Goal: Task Accomplishment & Management: Manage account settings

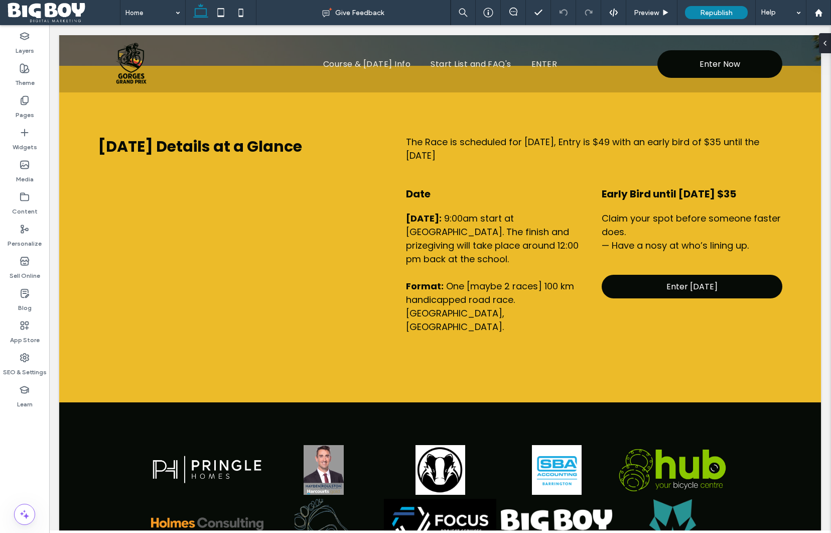
scroll to position [520, 0]
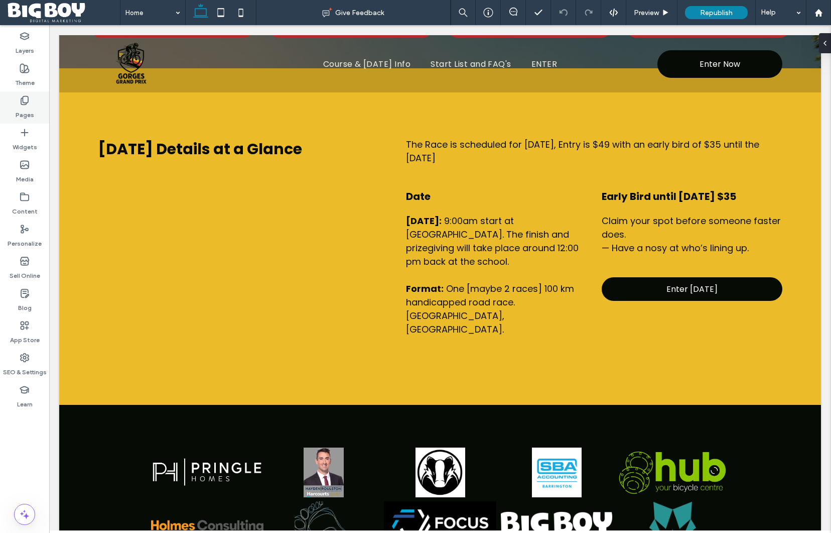
click at [23, 105] on label "Pages" at bounding box center [25, 112] width 19 height 14
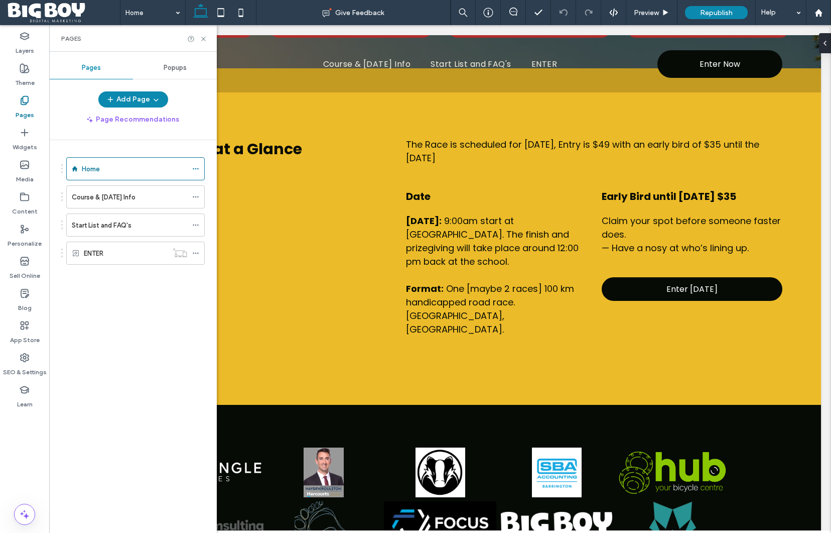
click at [143, 194] on div "Course & [DATE] Info" at bounding box center [129, 197] width 115 height 11
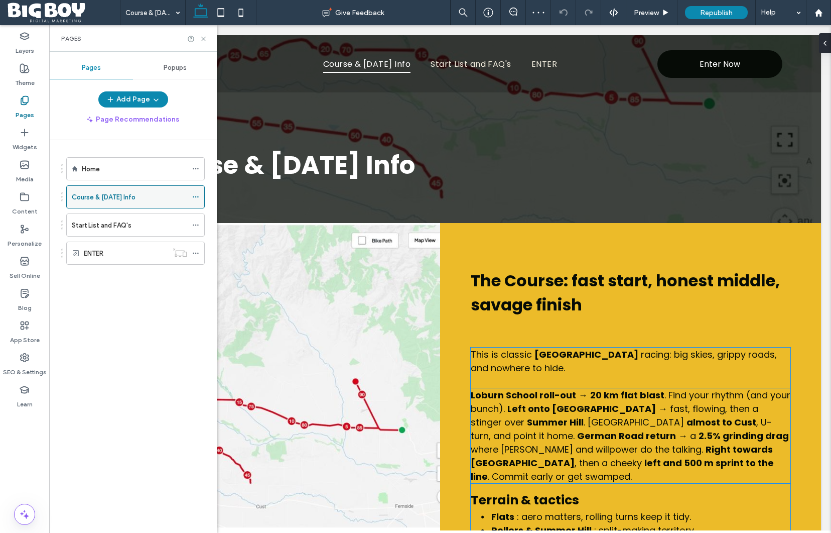
scroll to position [59, 0]
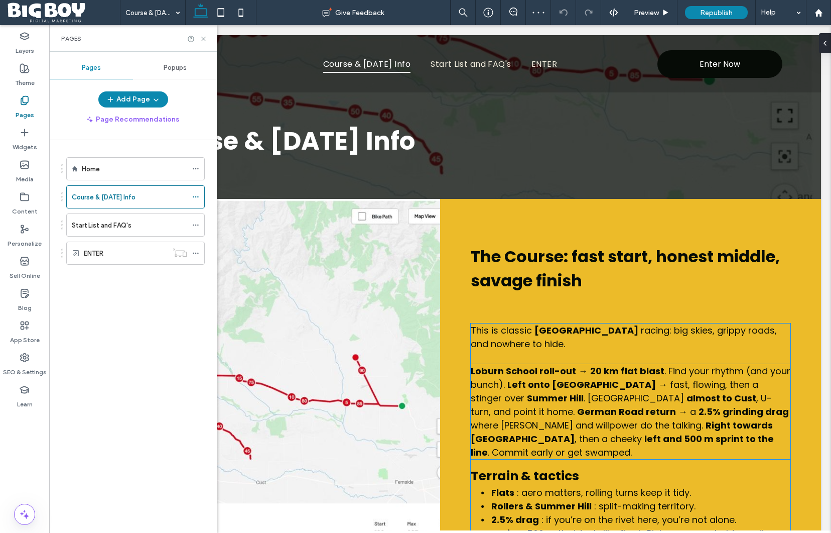
click at [348, 299] on span at bounding box center [249, 410] width 381 height 423
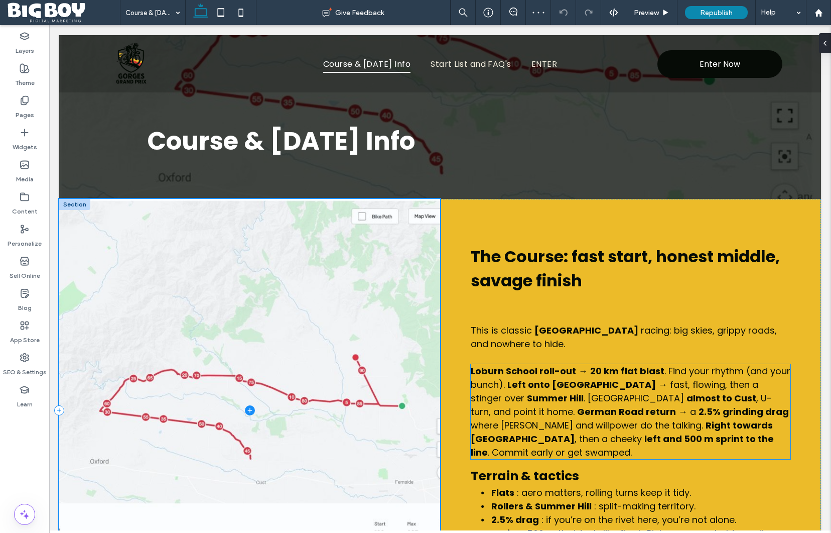
scroll to position [187, 0]
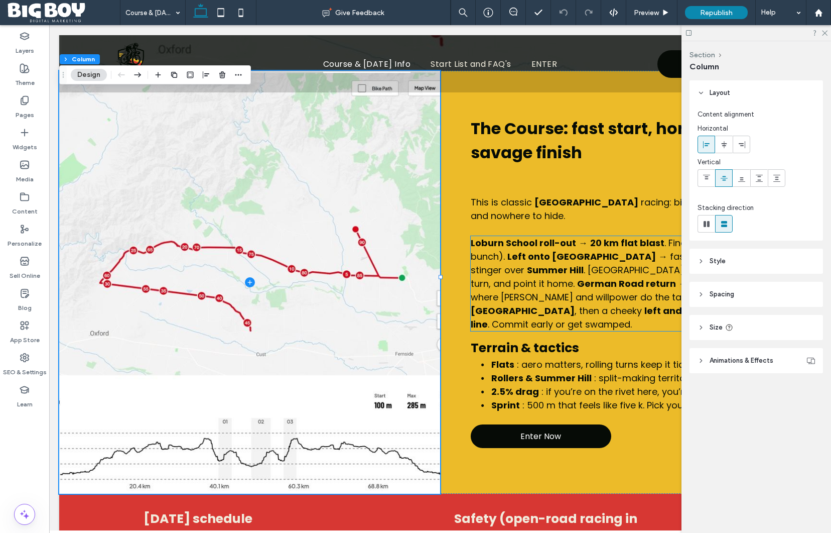
click at [722, 262] on span "Style" at bounding box center [718, 261] width 16 height 10
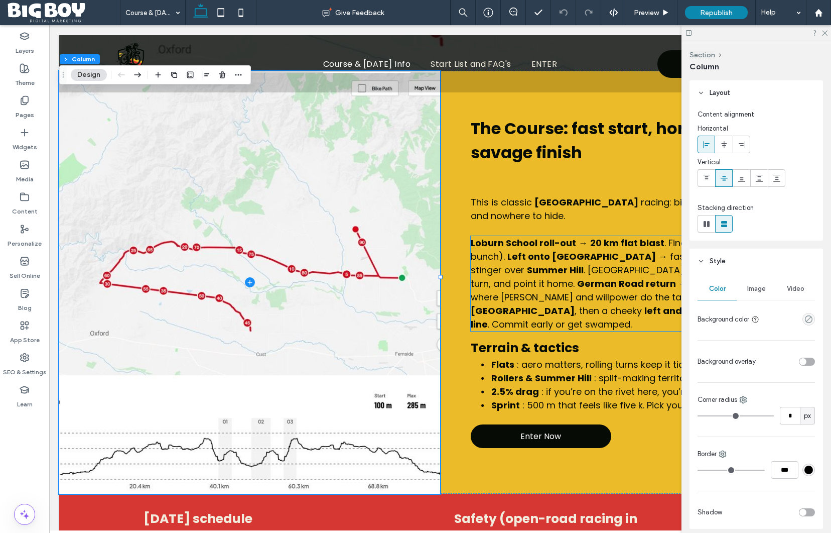
click at [762, 288] on span "Image" at bounding box center [757, 289] width 19 height 8
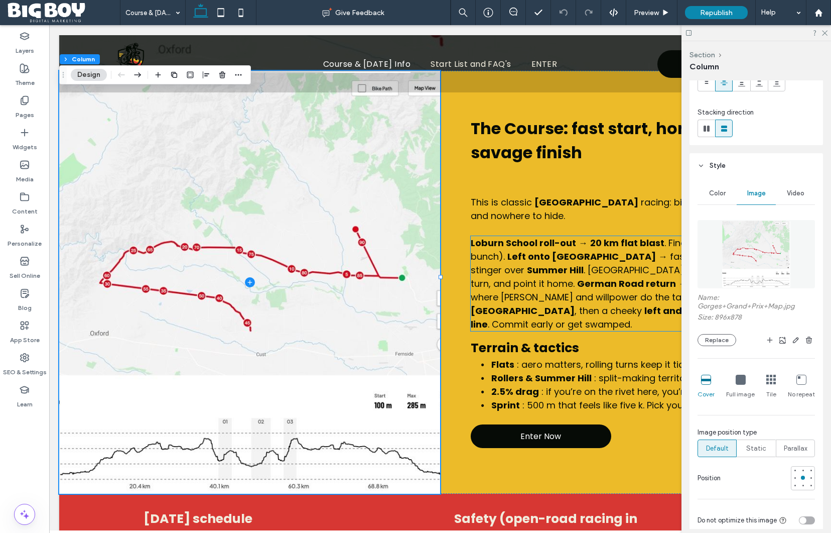
scroll to position [0, 0]
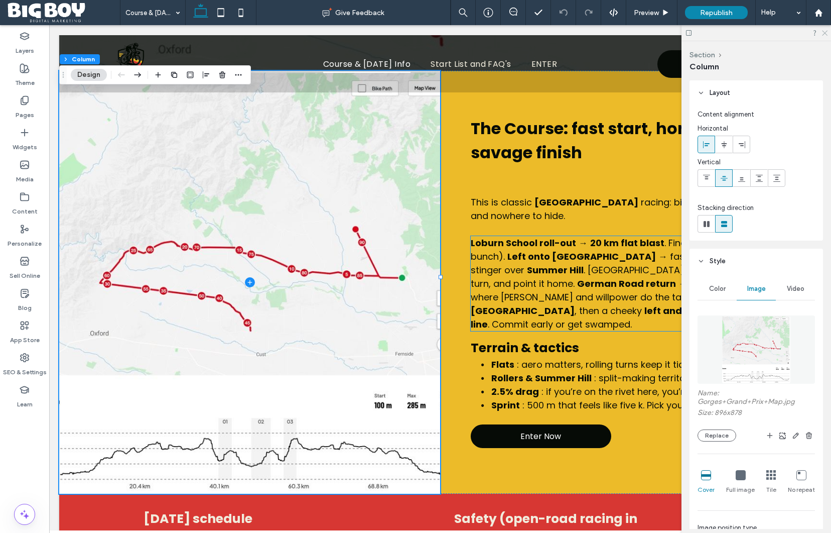
click at [823, 34] on icon at bounding box center [824, 32] width 7 height 7
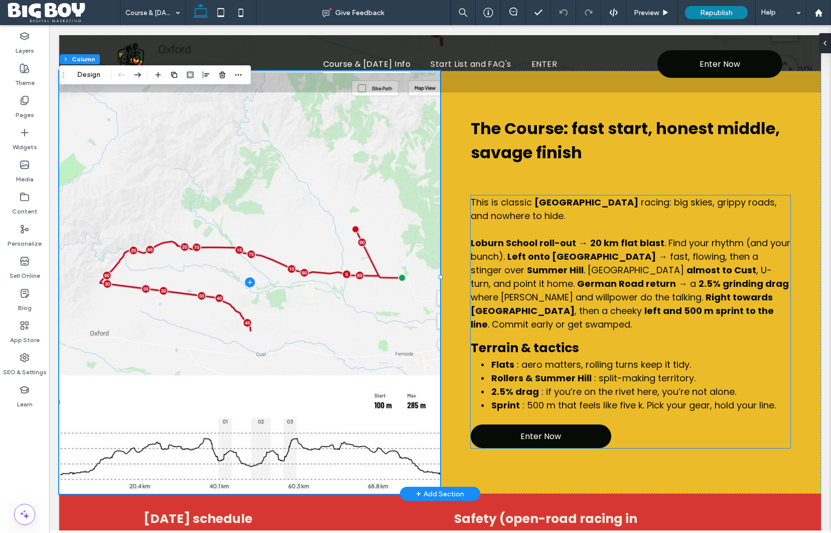
click at [643, 429] on div "This is classic North Canterbury racing: big skies, grippy roads, and nowhere t…" at bounding box center [631, 321] width 320 height 253
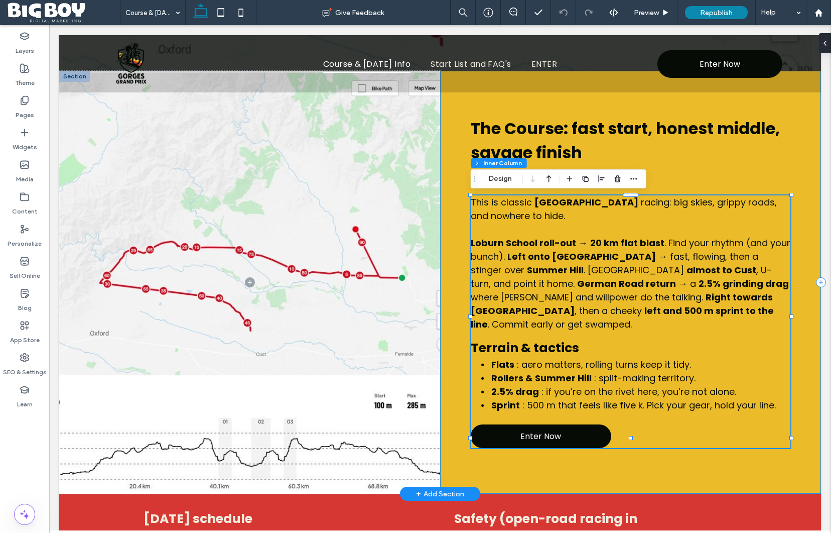
click at [665, 464] on div "The Course: fast start, honest middle, savage finish This is classic North Cant…" at bounding box center [630, 282] width 381 height 423
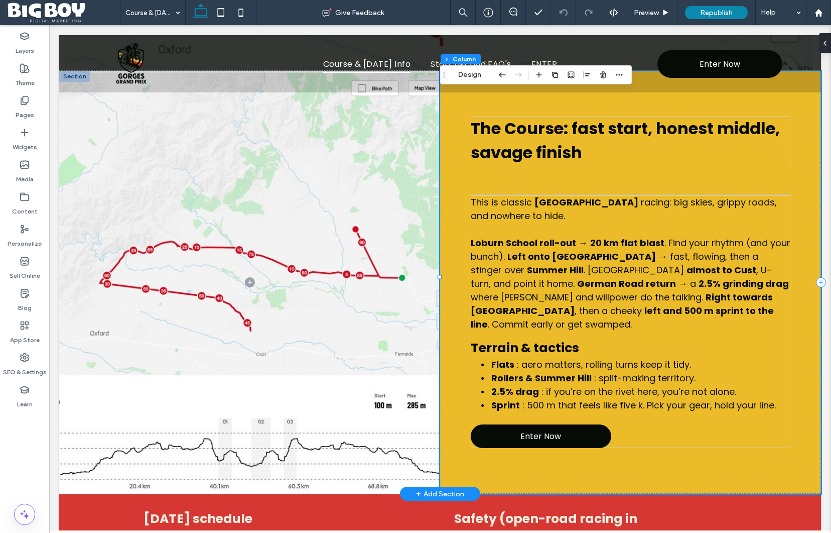
click at [662, 456] on div "The Course: fast start, honest middle, savage finish This is classic North Cant…" at bounding box center [630, 282] width 381 height 423
click at [616, 76] on icon "button" at bounding box center [620, 75] width 8 height 8
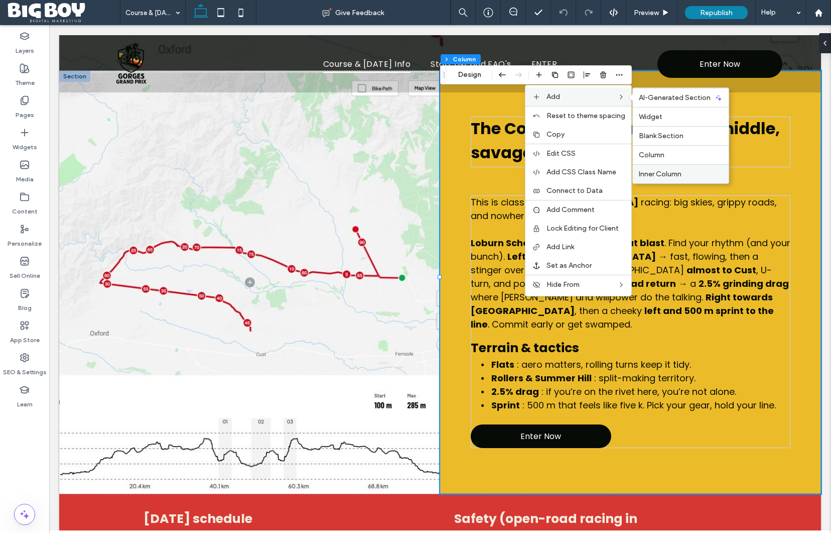
click at [659, 169] on div "Inner Column" at bounding box center [681, 173] width 96 height 19
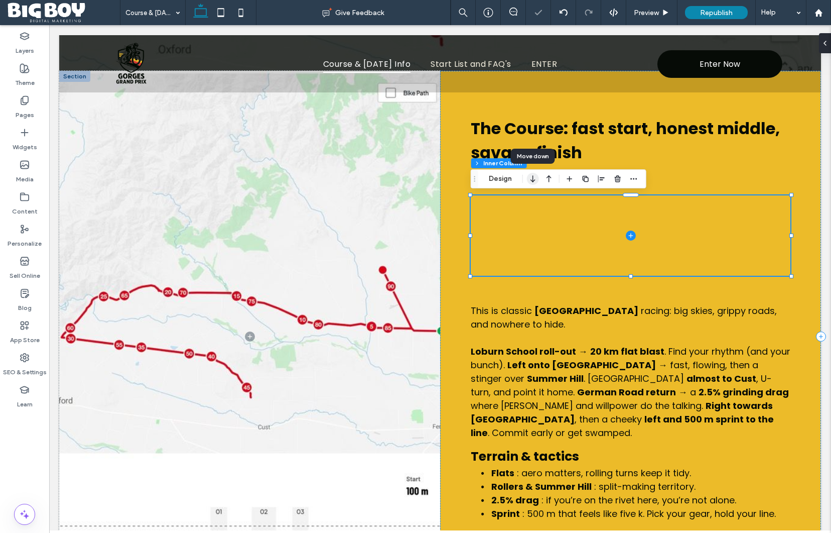
click at [535, 180] on icon "button" at bounding box center [533, 179] width 12 height 18
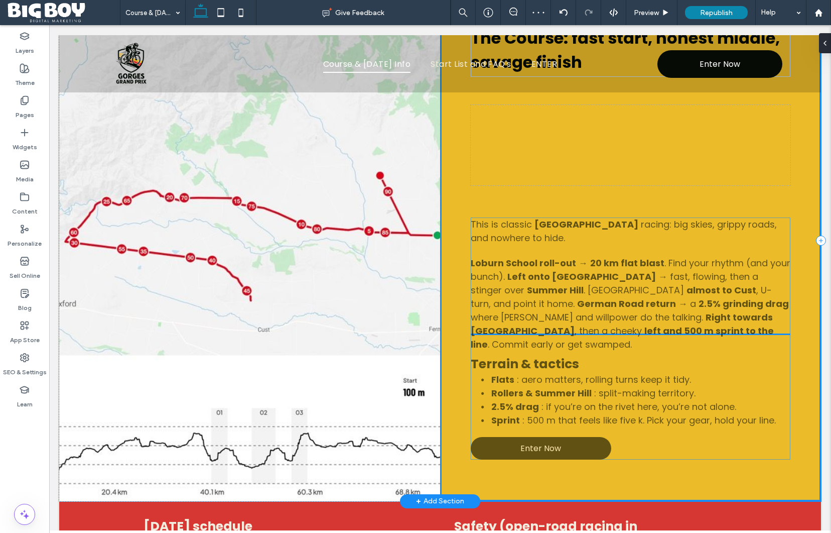
scroll to position [285, 0]
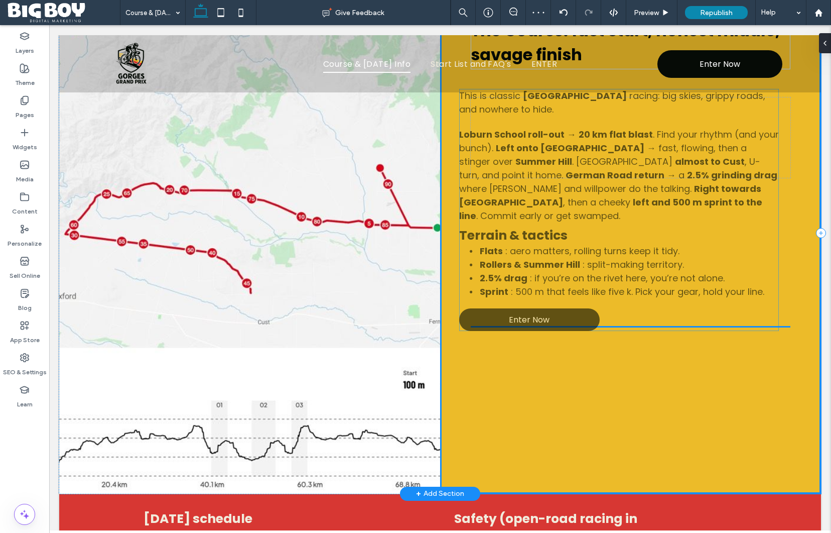
drag, startPoint x: 568, startPoint y: 419, endPoint x: 556, endPoint y: 314, distance: 106.1
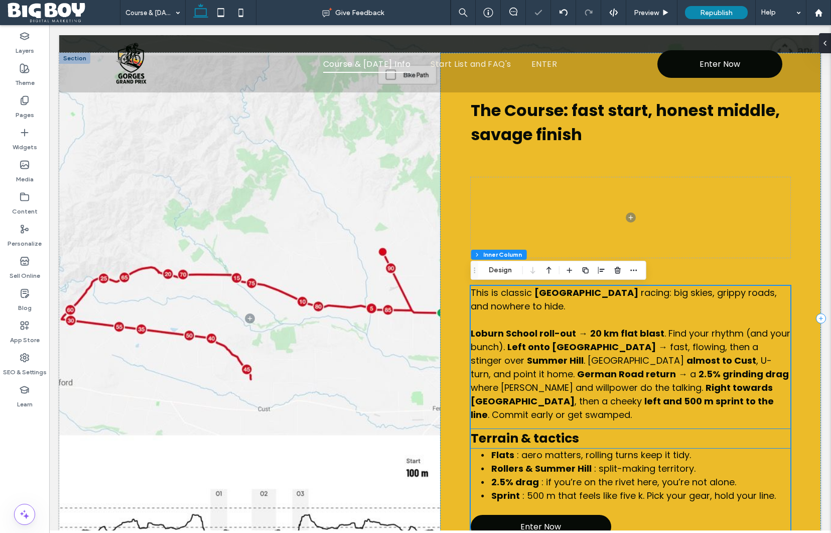
scroll to position [204, 0]
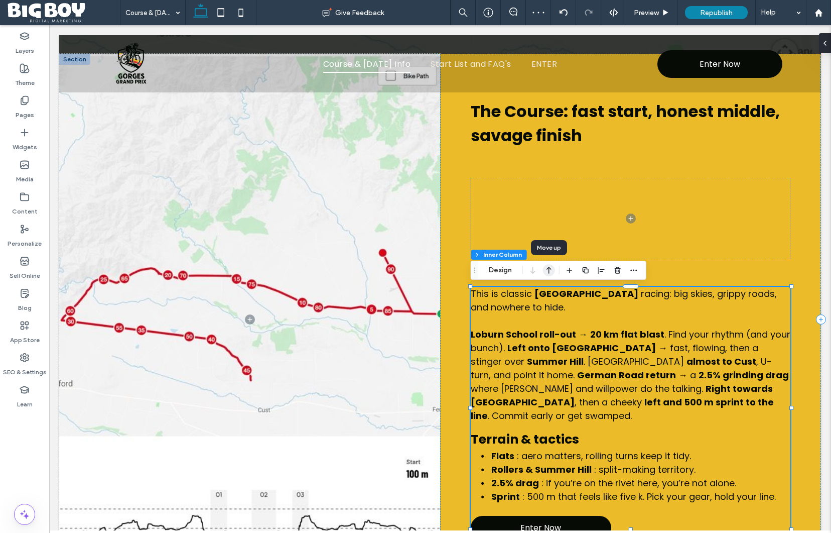
click at [552, 269] on icon "button" at bounding box center [549, 270] width 12 height 18
type input "**"
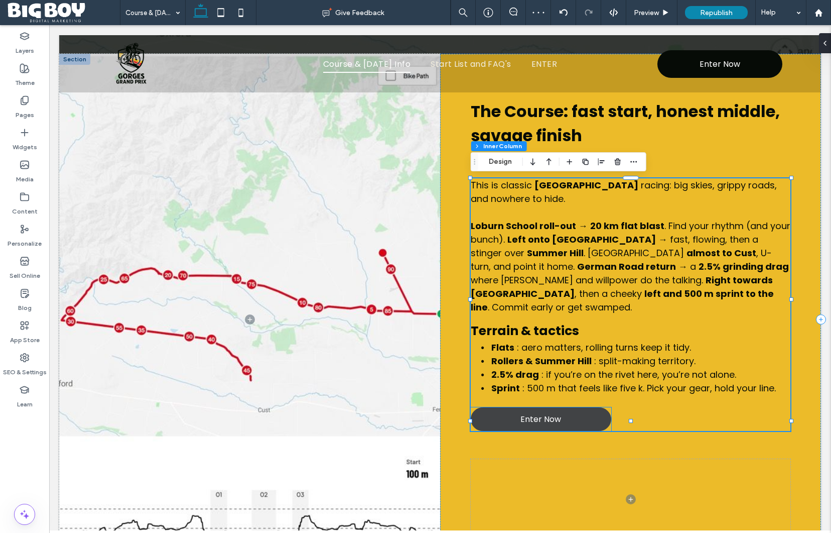
click at [571, 407] on link "Enter Now" at bounding box center [541, 419] width 141 height 24
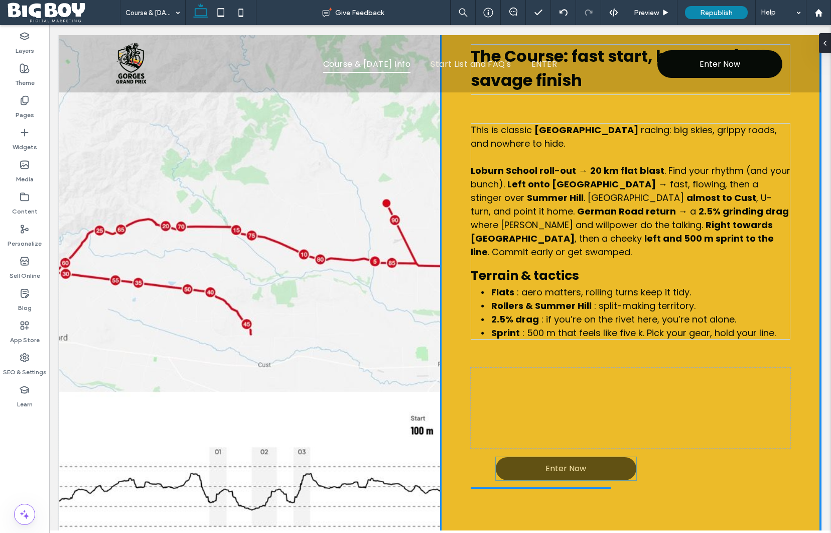
scroll to position [280, 0]
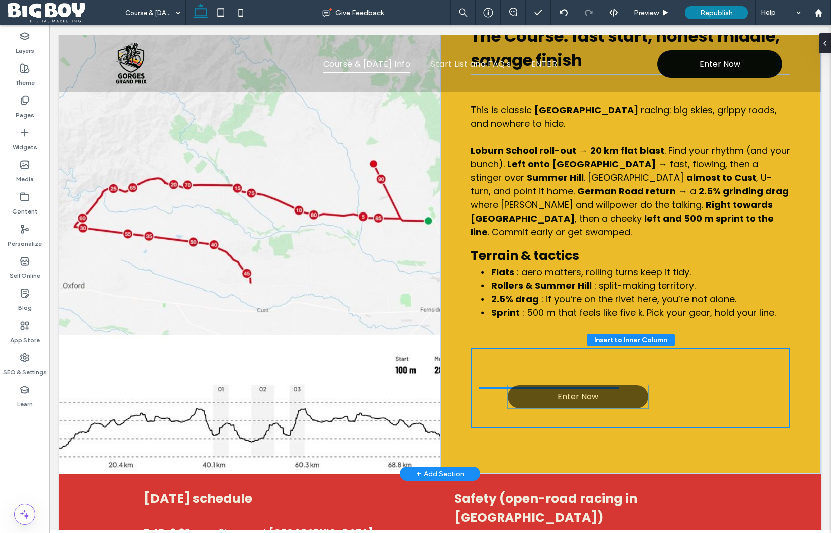
drag, startPoint x: 572, startPoint y: 408, endPoint x: 610, endPoint y: 396, distance: 39.1
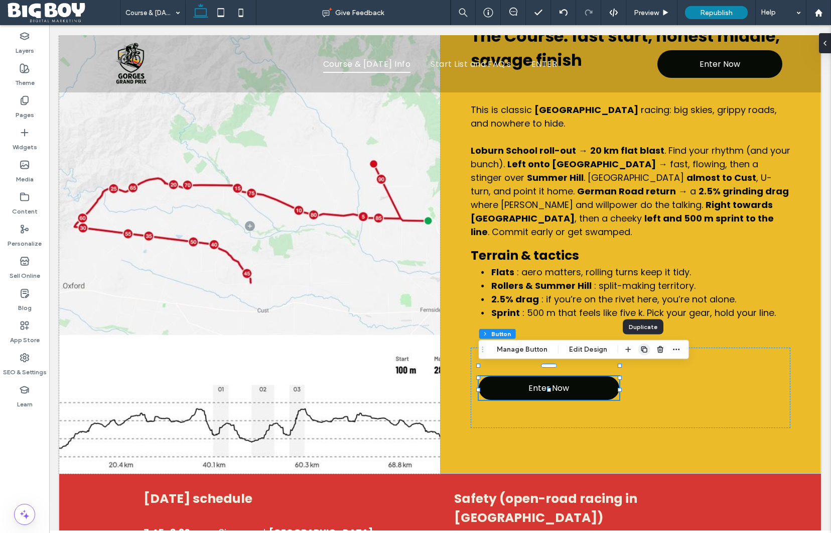
click at [645, 351] on use "button" at bounding box center [645, 349] width 6 height 6
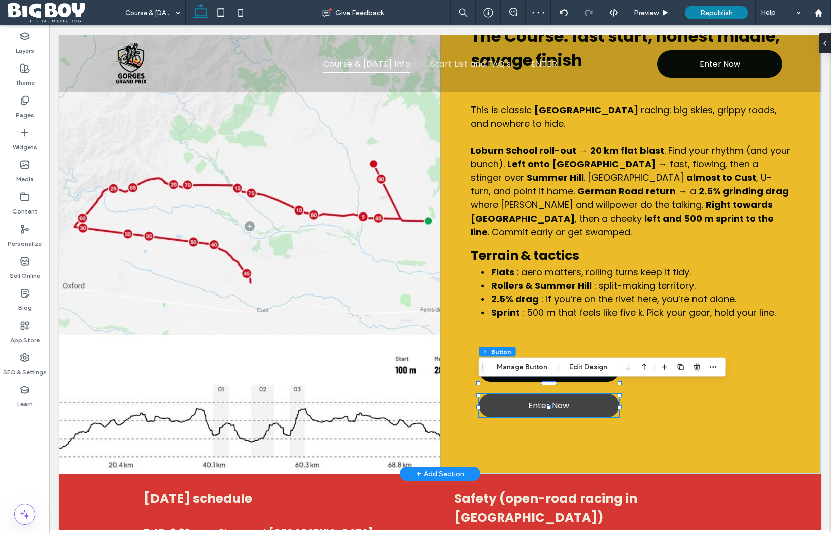
click at [559, 399] on span "Enter Now" at bounding box center [549, 405] width 41 height 13
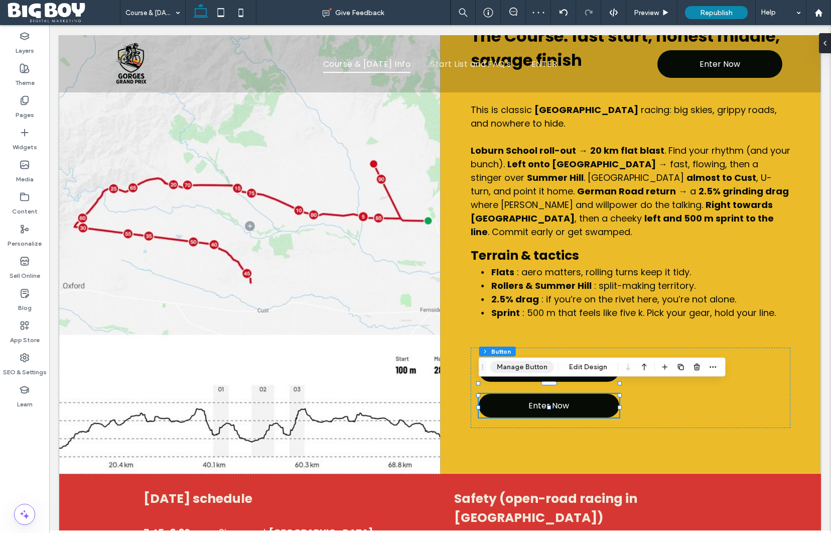
click at [540, 371] on button "Manage Button" at bounding box center [523, 367] width 64 height 12
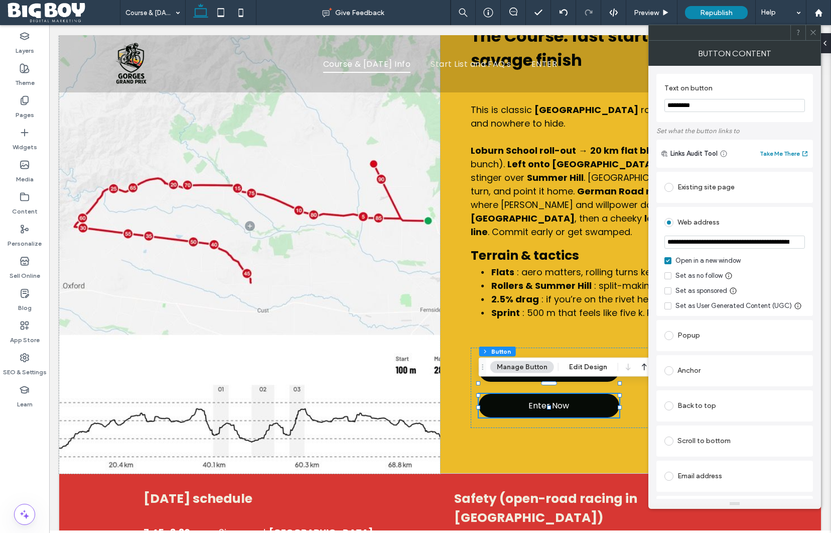
click at [708, 105] on input "*********" at bounding box center [735, 105] width 141 height 13
type input "**********"
click at [733, 243] on input "**********" at bounding box center [735, 241] width 141 height 13
paste input "url"
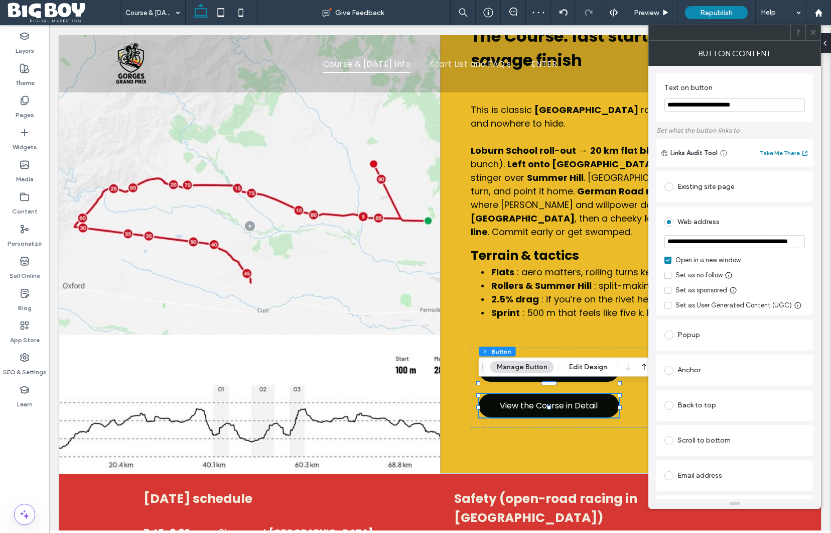
scroll to position [0, 45]
type input "**********"
click at [817, 29] on icon at bounding box center [814, 33] width 8 height 8
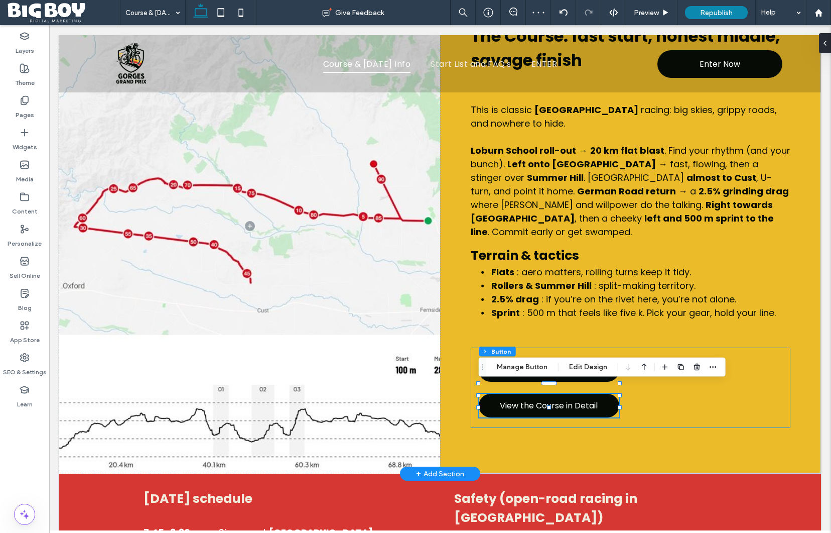
click at [746, 404] on div "Enter Now View the Course in Detail" at bounding box center [631, 387] width 320 height 80
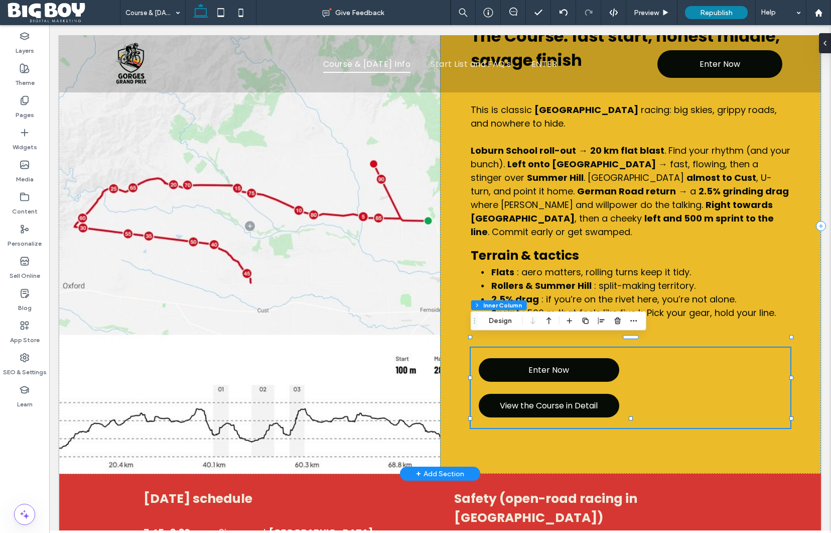
click at [695, 384] on div "Enter Now View the Course in Detail" at bounding box center [631, 387] width 320 height 80
click at [507, 321] on button "Design" at bounding box center [501, 321] width 36 height 12
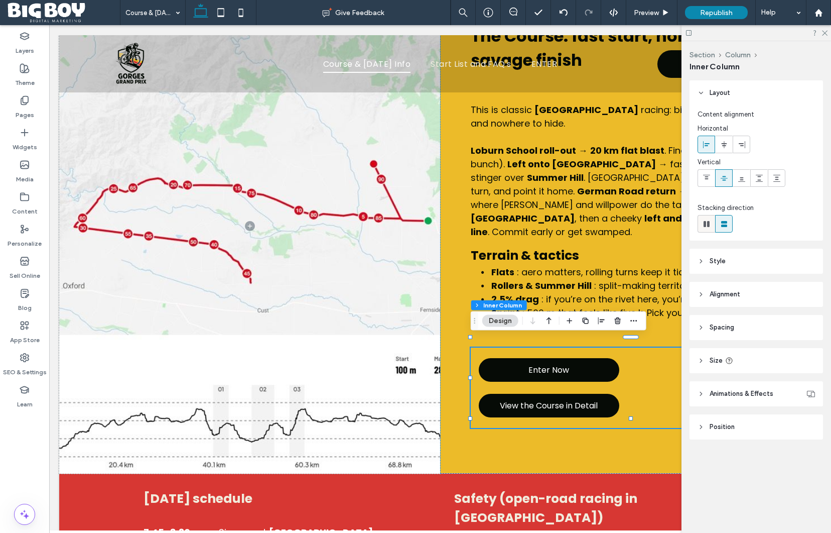
click at [706, 225] on icon at bounding box center [707, 224] width 10 height 10
type input "*"
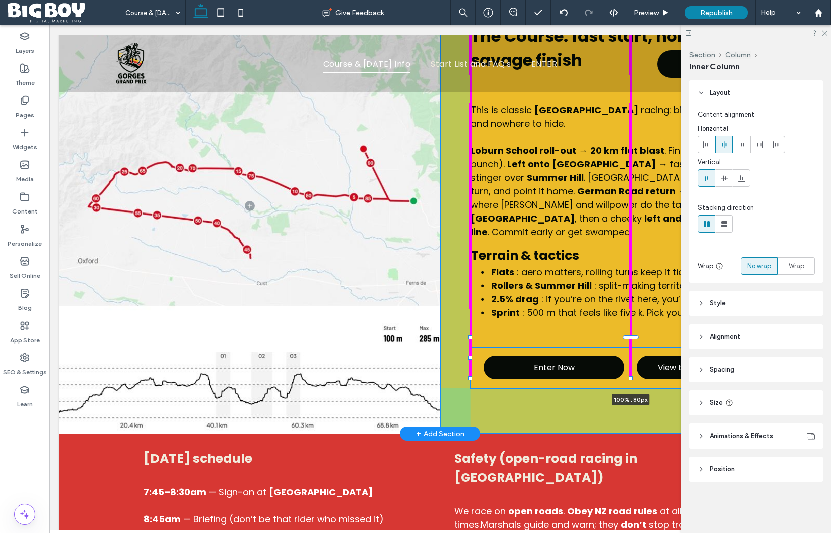
drag, startPoint x: 632, startPoint y: 418, endPoint x: 632, endPoint y: 378, distance: 40.2
click at [632, 378] on div at bounding box center [631, 378] width 4 height 4
type input "**"
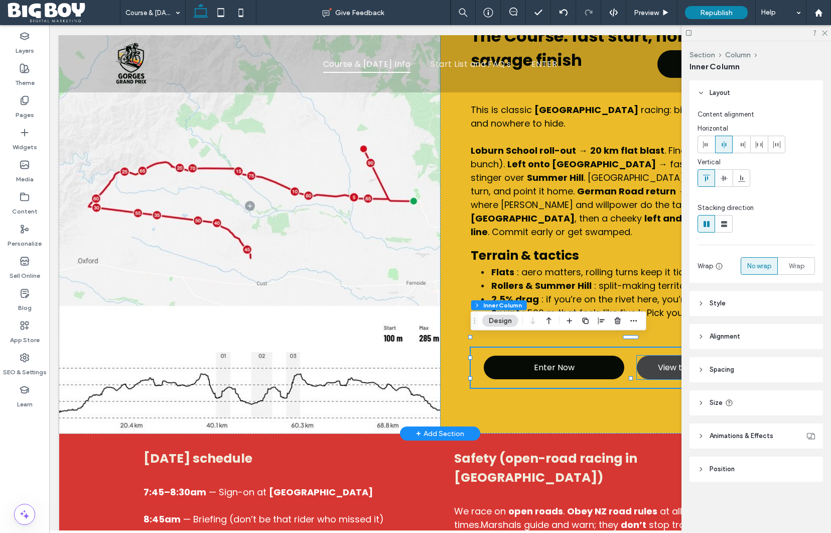
click at [667, 361] on span "View the Course in Detail" at bounding box center [707, 367] width 98 height 13
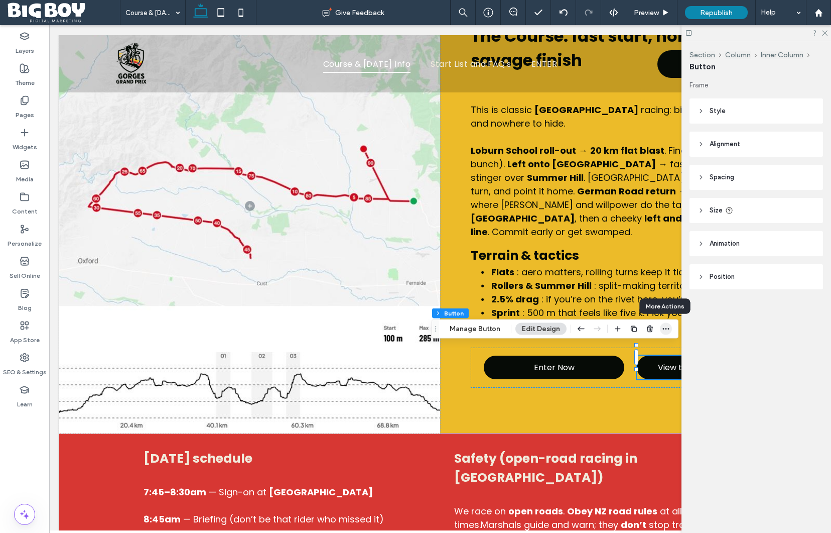
click at [665, 328] on use "button" at bounding box center [666, 329] width 7 height 2
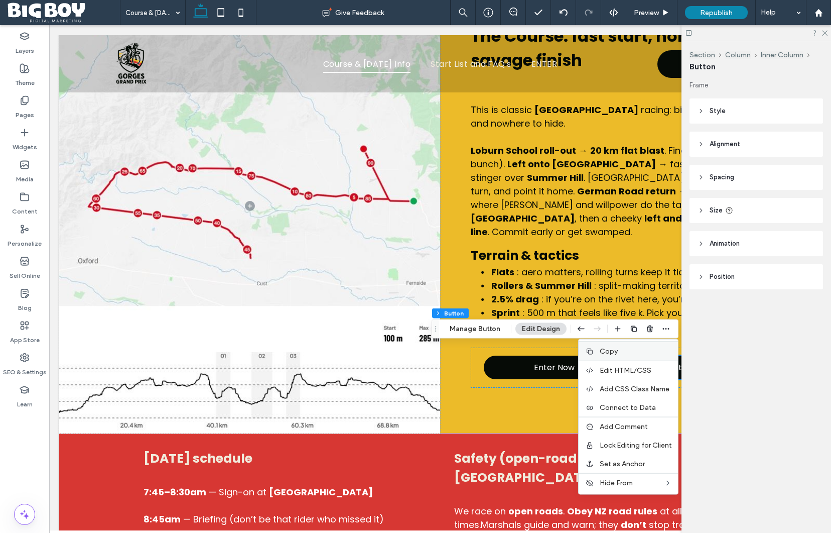
click at [635, 354] on label "Copy" at bounding box center [636, 351] width 72 height 9
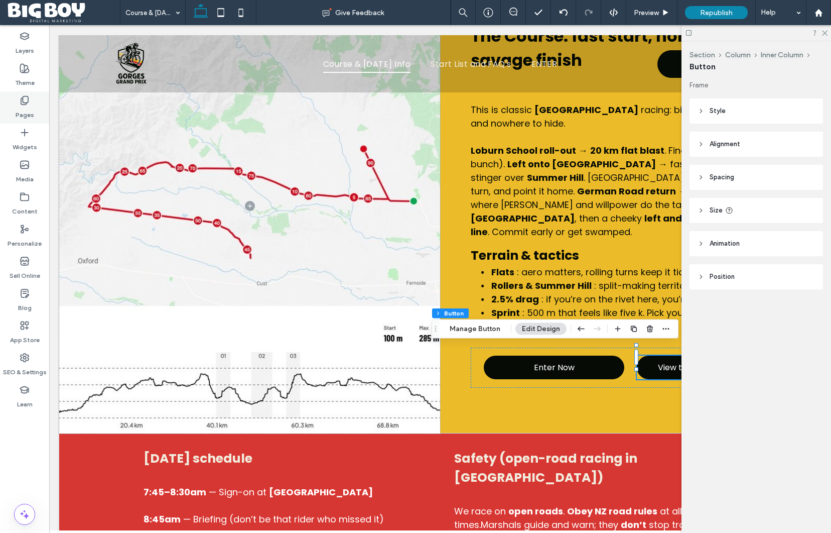
click at [21, 103] on use at bounding box center [24, 100] width 7 height 9
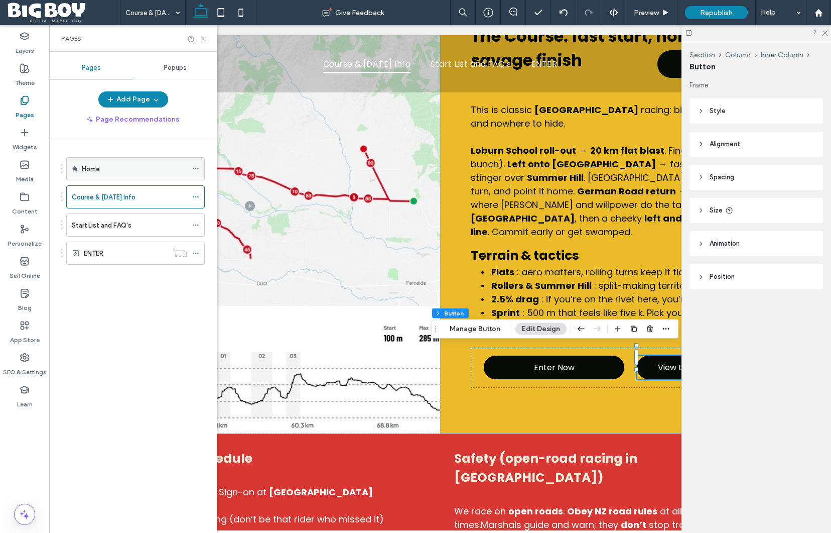
click at [134, 164] on div "Home" at bounding box center [134, 169] width 105 height 11
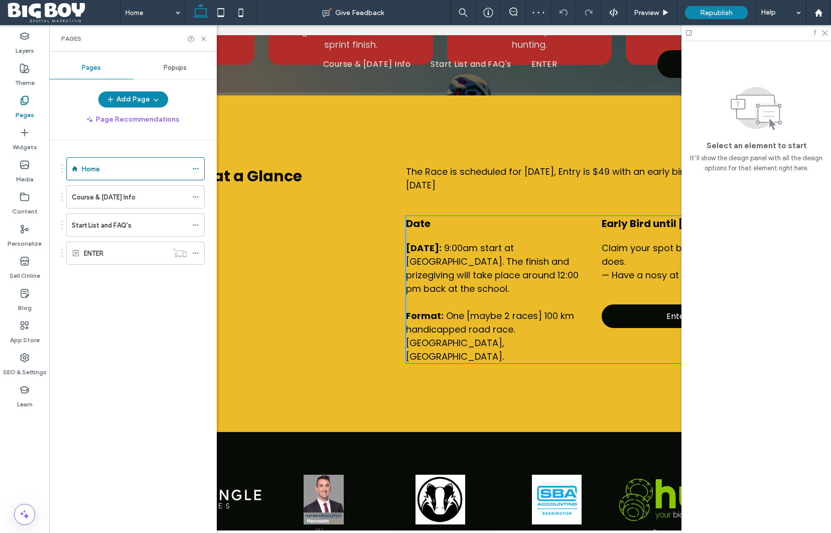
scroll to position [494, 0]
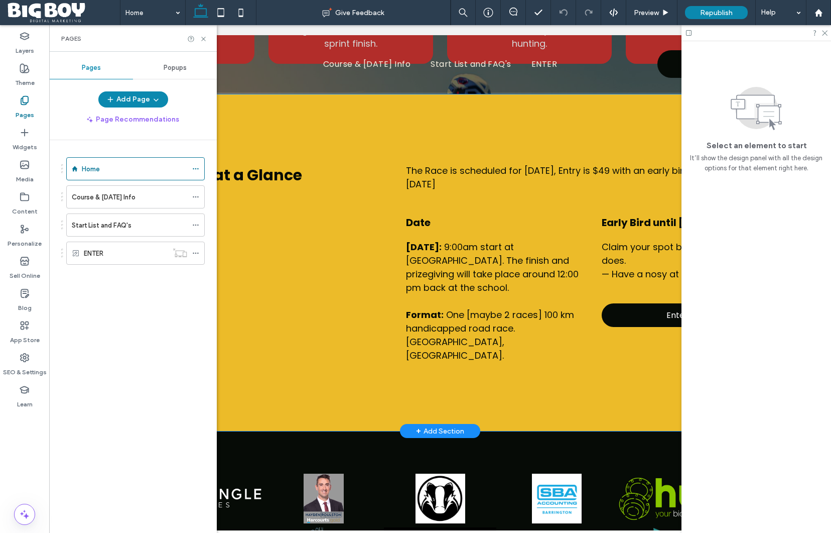
click at [605, 376] on div "[DATE] Details at a Glance The Race is scheduled for [DATE], Entry is $49 with …" at bounding box center [440, 262] width 762 height 336
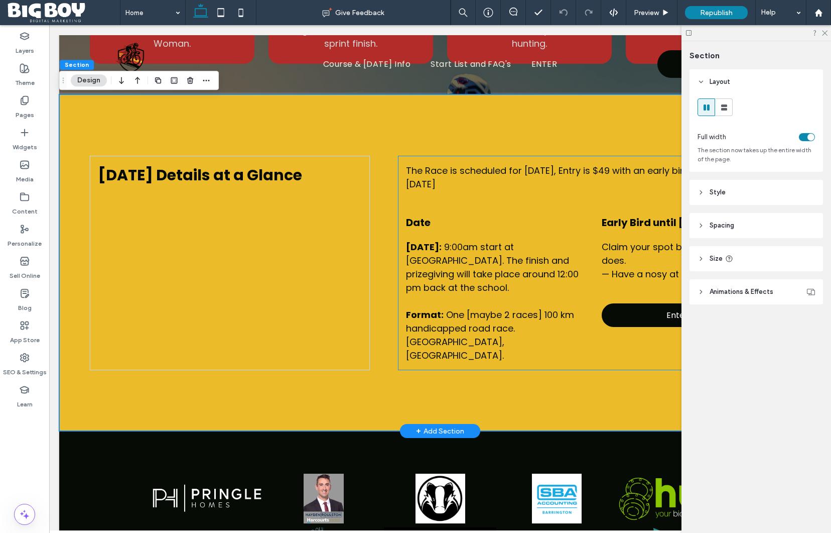
click at [615, 357] on div "The Race is scheduled for [DATE], Entry is $49 with an early bird of $35 until …" at bounding box center [594, 263] width 393 height 214
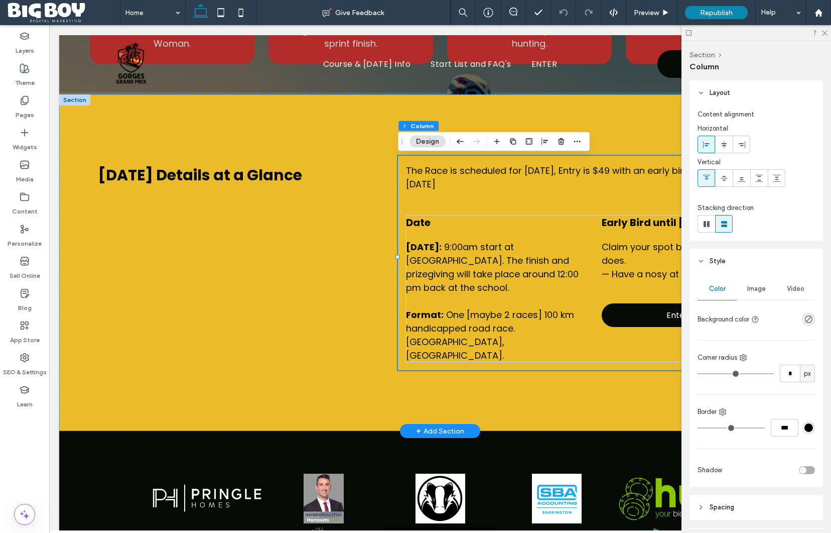
click at [614, 358] on div "The Race is scheduled for [DATE], Entry is $49 with an early bird of $35 until …" at bounding box center [594, 263] width 393 height 214
click at [575, 138] on icon "button" at bounding box center [577, 142] width 8 height 8
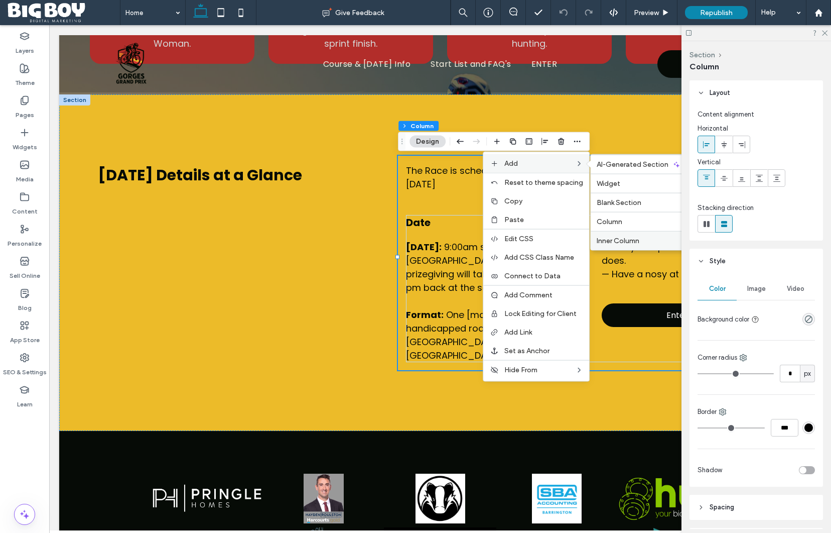
click at [640, 242] on span "Inner Column" at bounding box center [618, 240] width 43 height 9
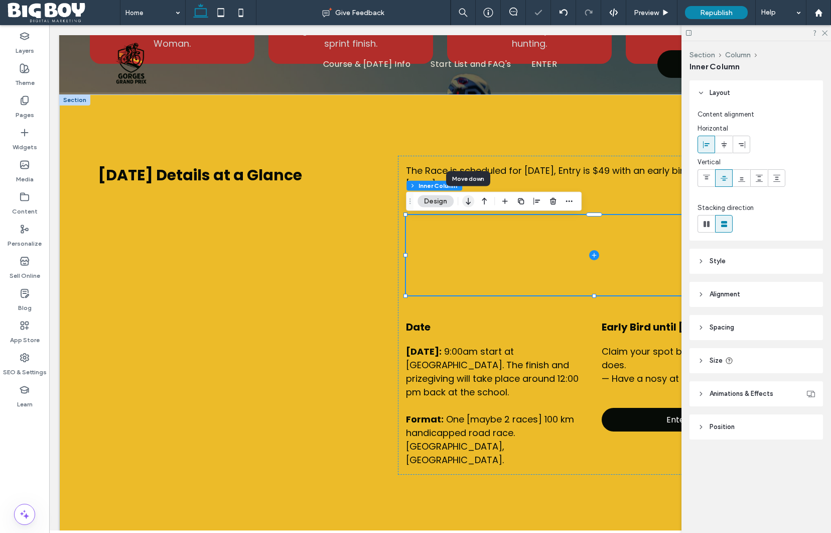
click at [467, 202] on use "button" at bounding box center [468, 201] width 5 height 7
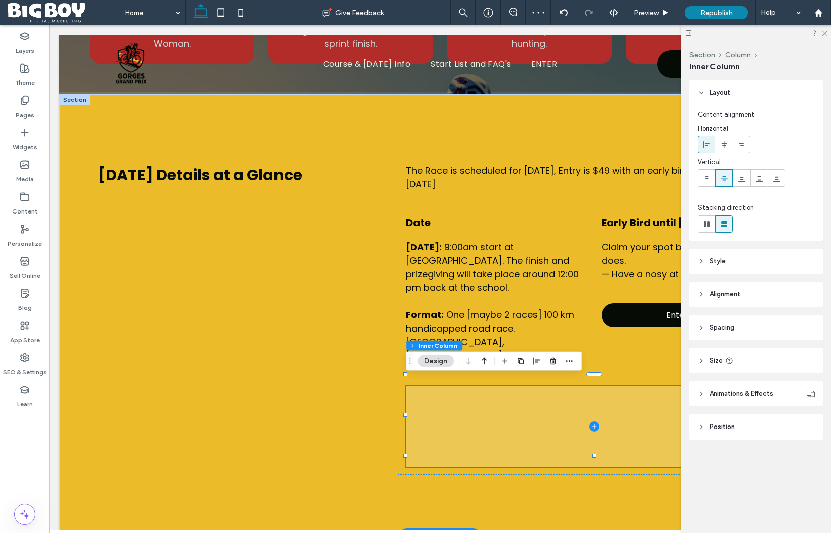
click at [530, 423] on span at bounding box center [594, 426] width 377 height 80
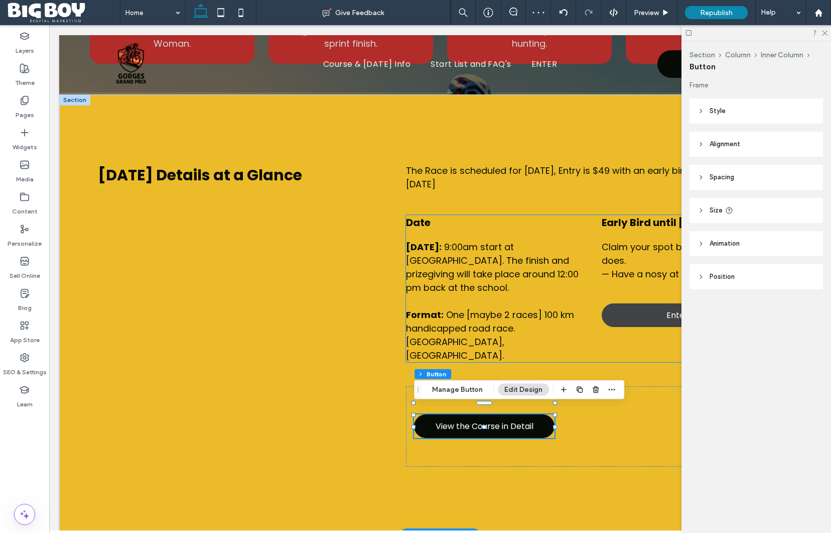
click at [661, 319] on link "Enter [DATE]" at bounding box center [692, 315] width 181 height 24
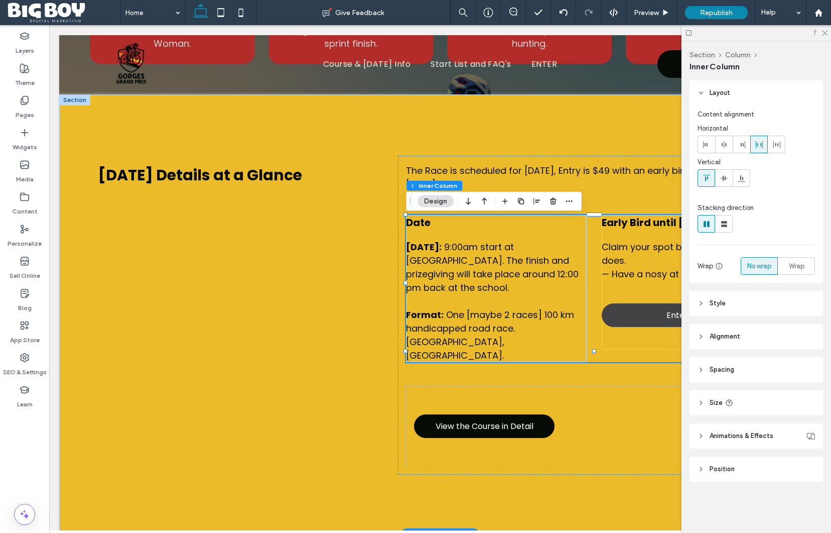
click at [661, 319] on link "Enter [DATE]" at bounding box center [692, 315] width 181 height 24
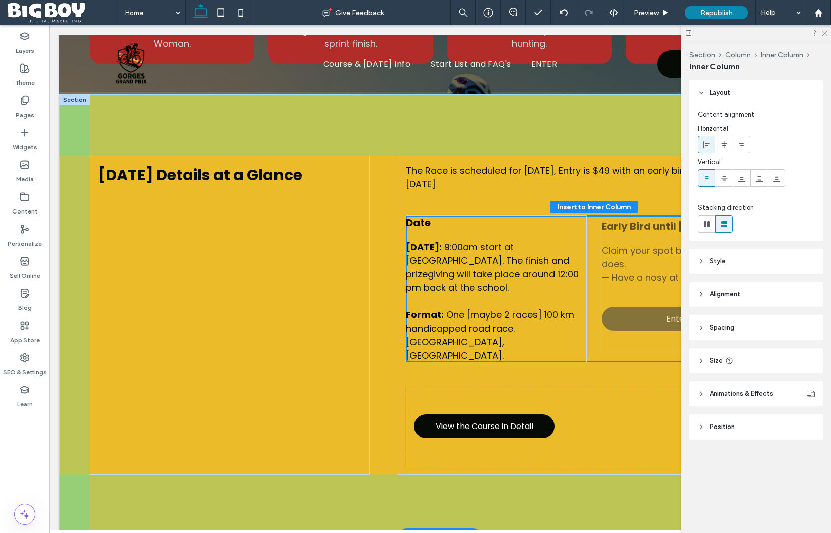
type input "**"
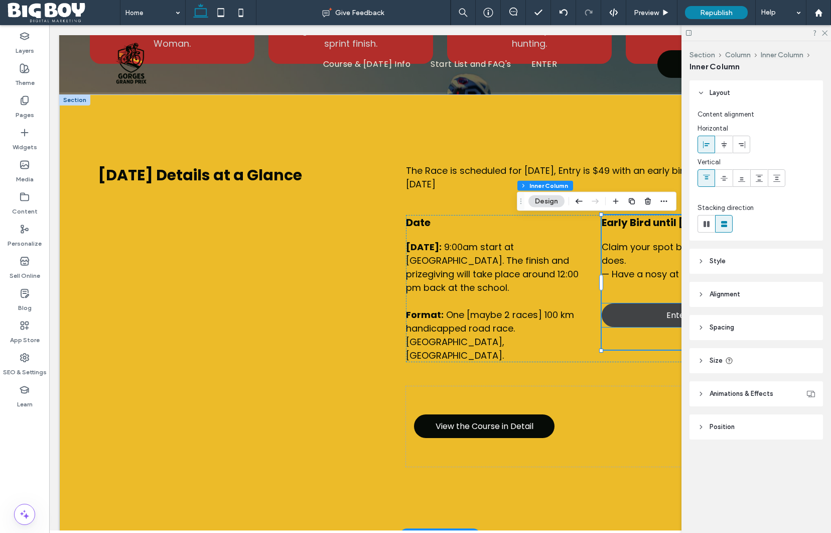
click at [660, 318] on link "Enter [DATE]" at bounding box center [692, 315] width 181 height 24
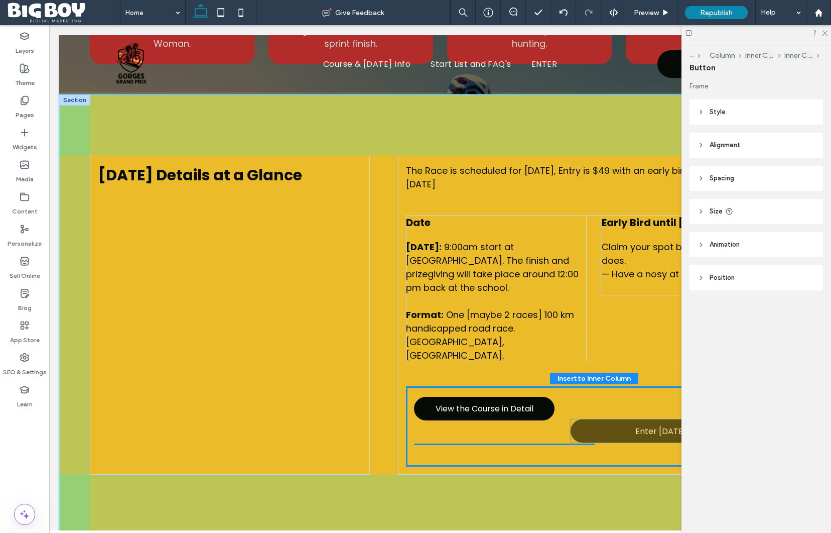
drag, startPoint x: 660, startPoint y: 318, endPoint x: 629, endPoint y: 430, distance: 116.7
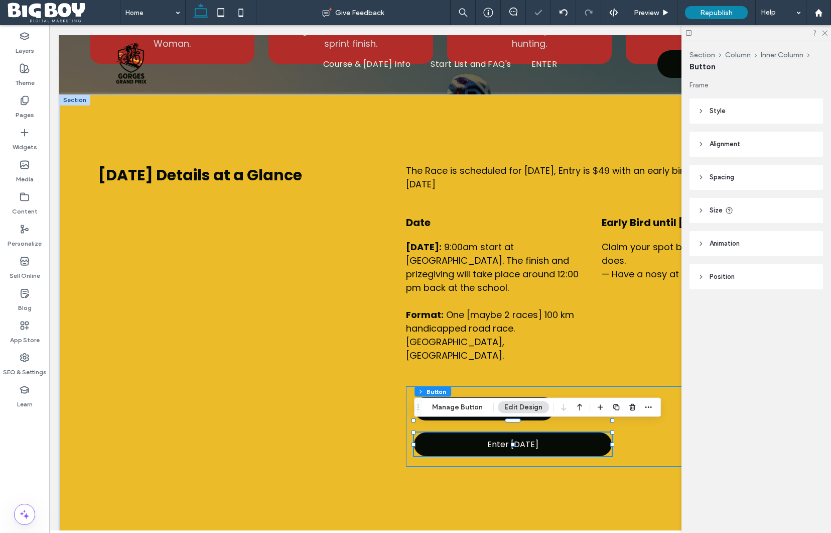
click at [650, 387] on div "View the Course in Detail Enter [DATE]" at bounding box center [594, 426] width 377 height 80
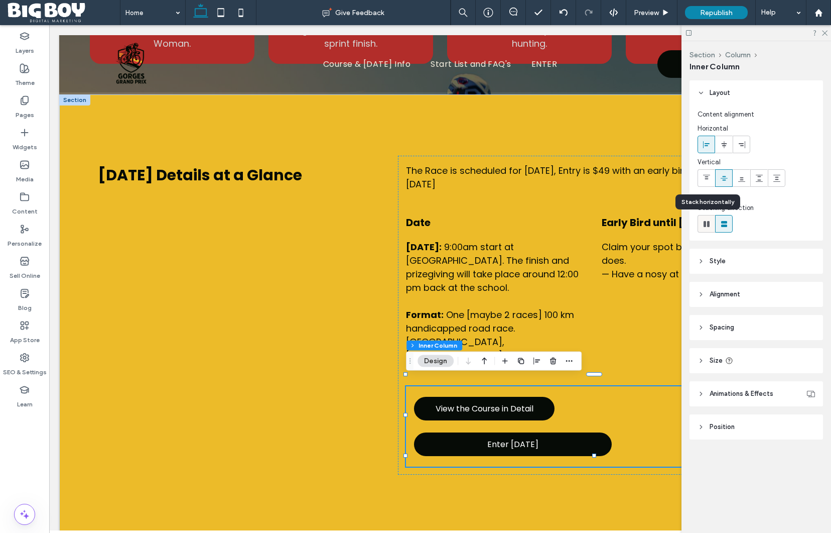
click at [704, 223] on use at bounding box center [707, 224] width 6 height 6
type input "*"
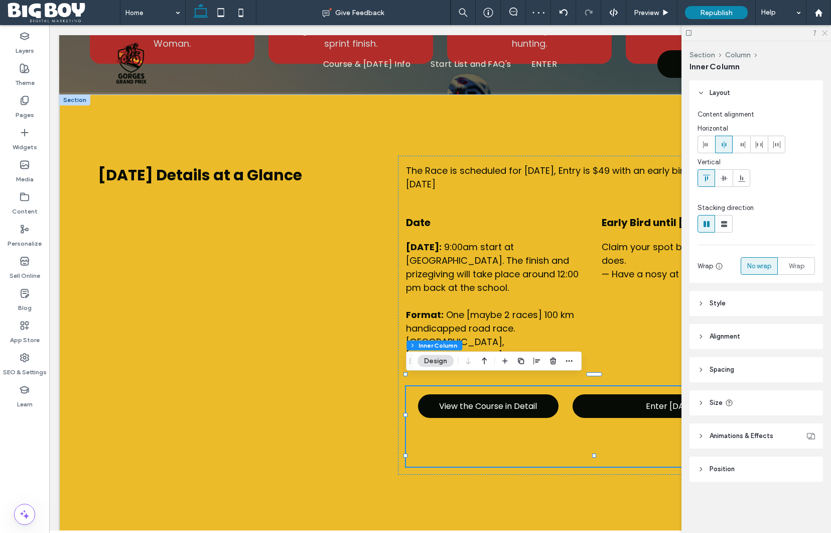
click at [827, 34] on icon at bounding box center [824, 32] width 7 height 7
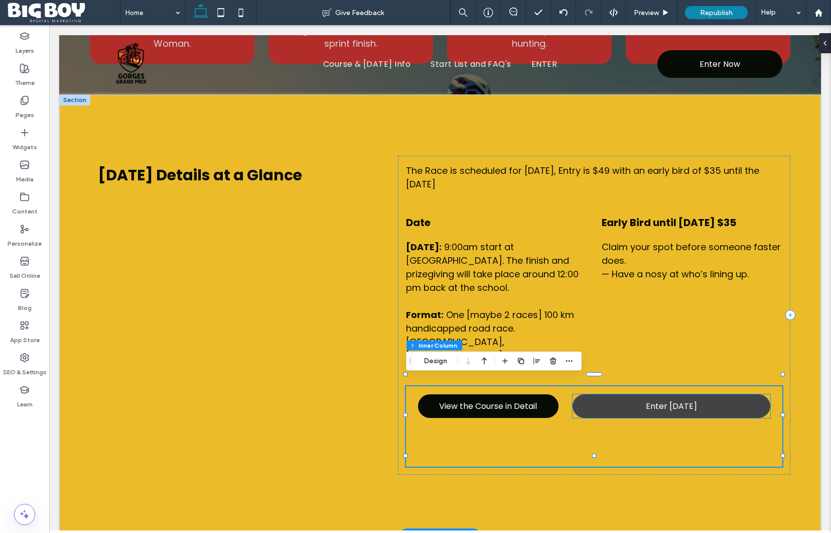
click at [614, 399] on link "Enter [DATE]" at bounding box center [672, 406] width 198 height 24
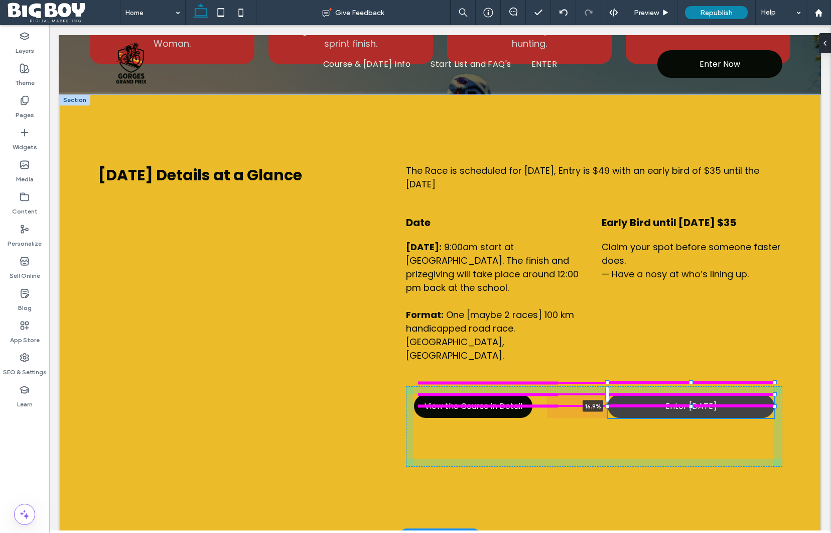
drag, startPoint x: 572, startPoint y: 398, endPoint x: 633, endPoint y: 398, distance: 60.8
click at [633, 398] on div "[DATE] Details at a Glance The Race is scheduled for [DATE], Entry is $49 with …" at bounding box center [440, 314] width 762 height 441
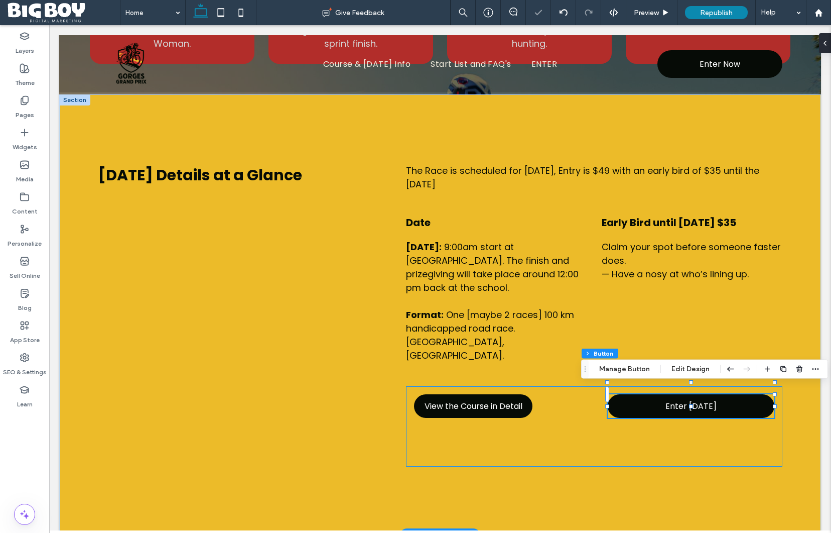
click at [646, 429] on div "View the Course in Detail Enter [DATE] 16.9%" at bounding box center [594, 426] width 377 height 80
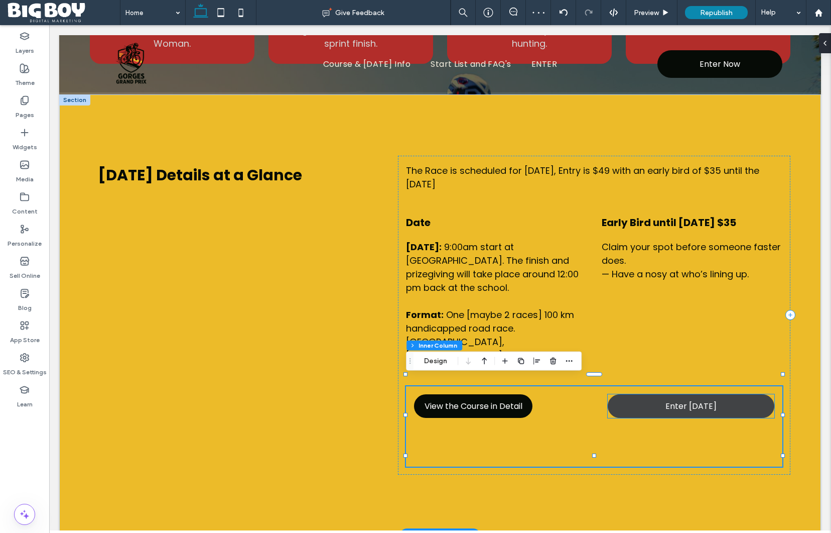
click at [627, 400] on link "Enter [DATE]" at bounding box center [691, 406] width 167 height 24
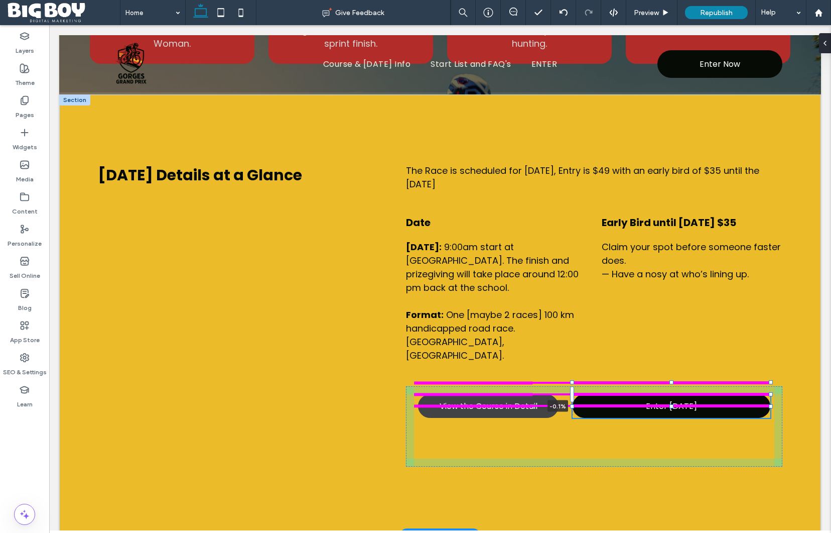
drag, startPoint x: 608, startPoint y: 398, endPoint x: 546, endPoint y: 400, distance: 61.3
click at [546, 400] on div "[DATE] Details at a Glance The Race is scheduled for [DATE], Entry is $49 with …" at bounding box center [440, 314] width 762 height 441
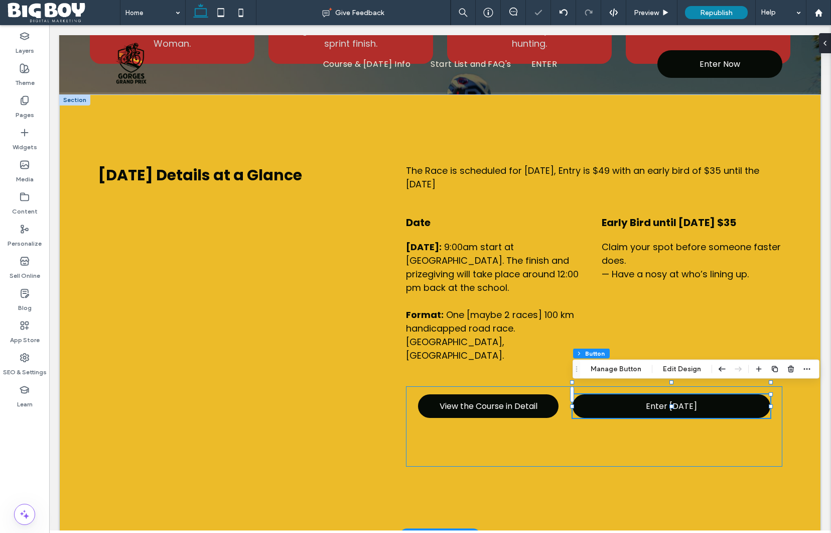
click at [581, 429] on div "View the Course in Detail Enter [DATE] -0.1%" at bounding box center [594, 426] width 377 height 80
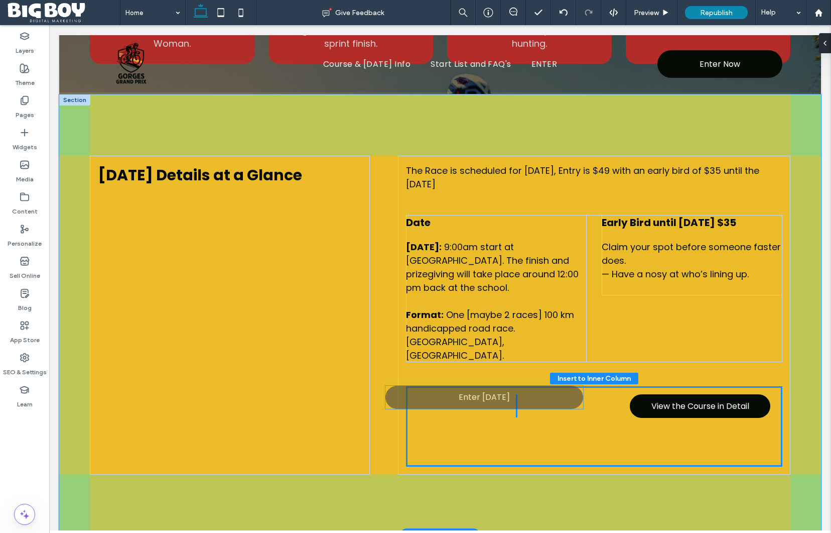
drag, startPoint x: 668, startPoint y: 399, endPoint x: 489, endPoint y: 399, distance: 179.3
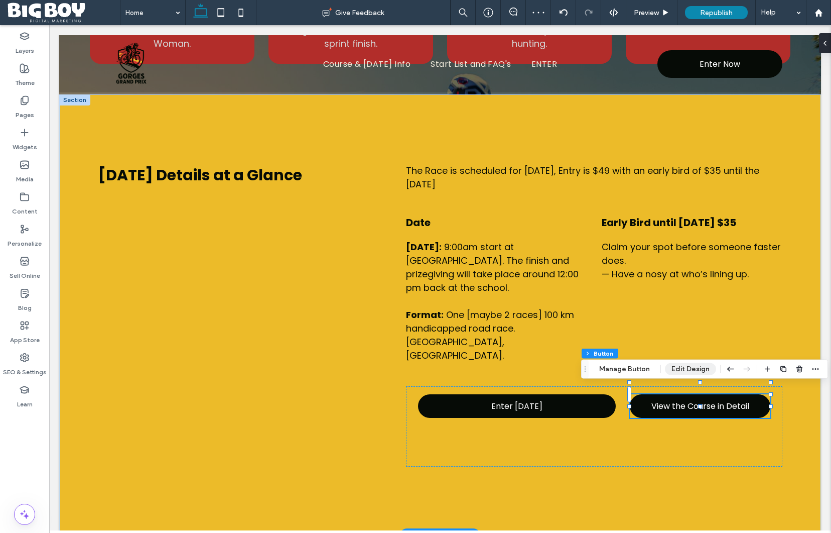
click at [678, 366] on button "Edit Design" at bounding box center [690, 369] width 51 height 12
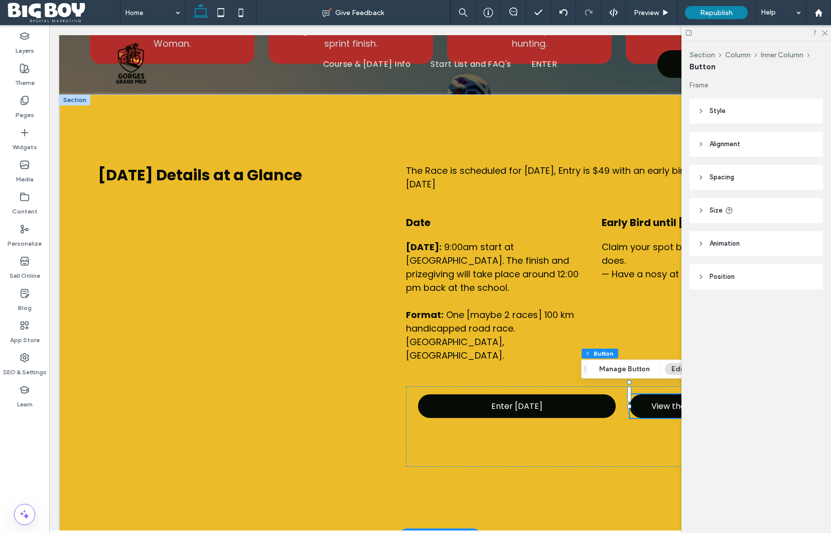
click at [755, 105] on header "Style" at bounding box center [757, 110] width 134 height 25
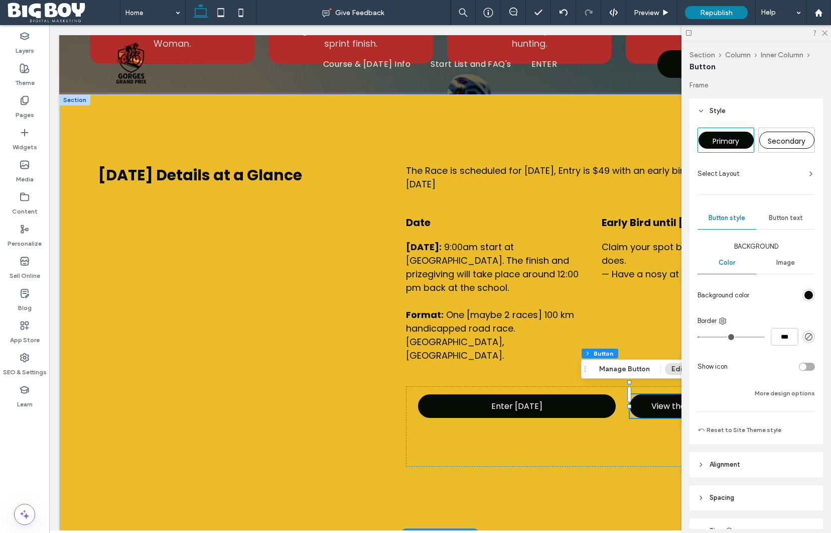
click at [791, 139] on span "Secondary" at bounding box center [787, 141] width 38 height 10
click at [597, 484] on div "[DATE] Details at a Glance The Race is scheduled for [DATE], Entry is $49 with …" at bounding box center [440, 314] width 762 height 441
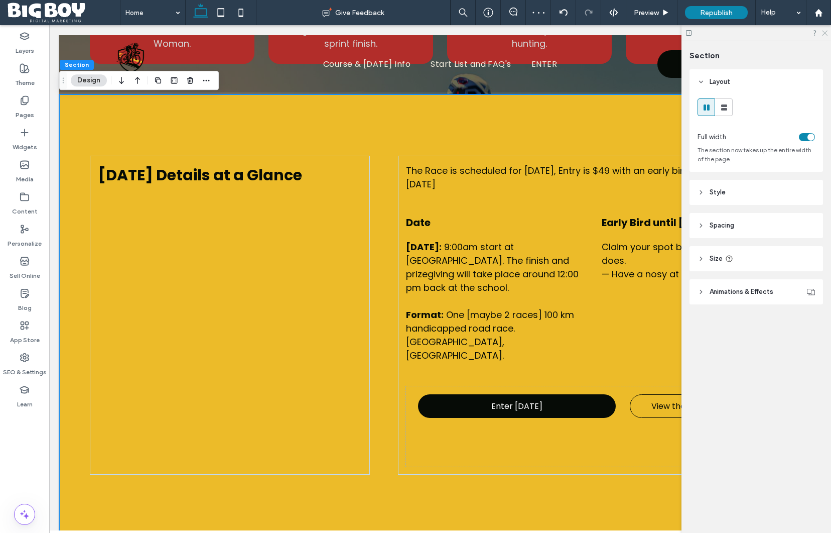
click at [826, 31] on icon at bounding box center [824, 32] width 7 height 7
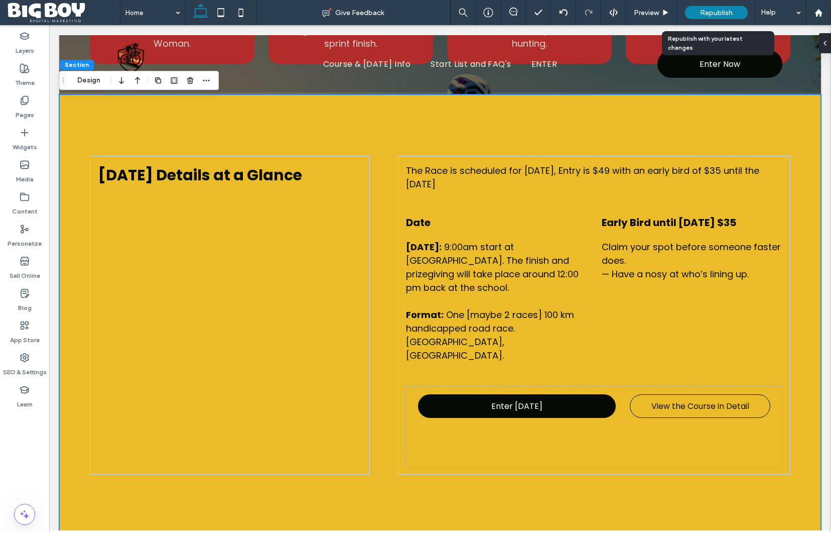
click at [725, 10] on span "Republish" at bounding box center [716, 13] width 33 height 9
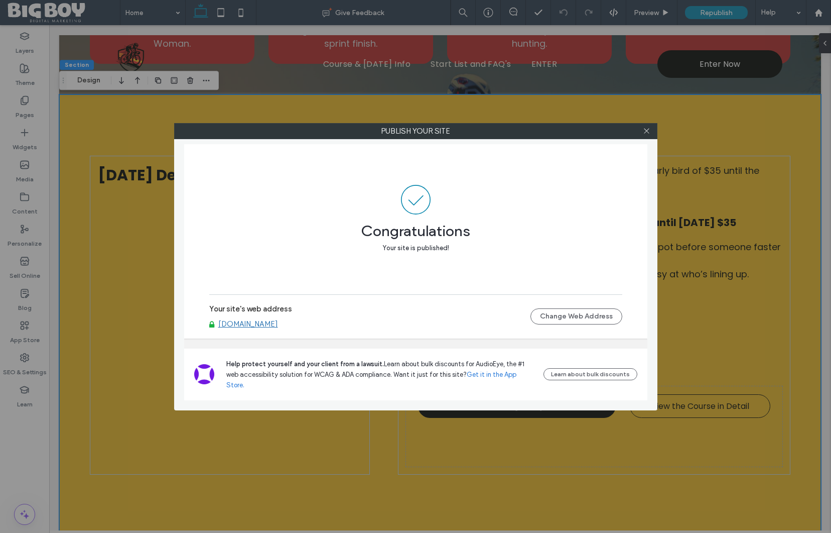
click at [248, 328] on link "[DOMAIN_NAME]" at bounding box center [248, 323] width 60 height 9
click at [649, 129] on use at bounding box center [646, 131] width 5 height 5
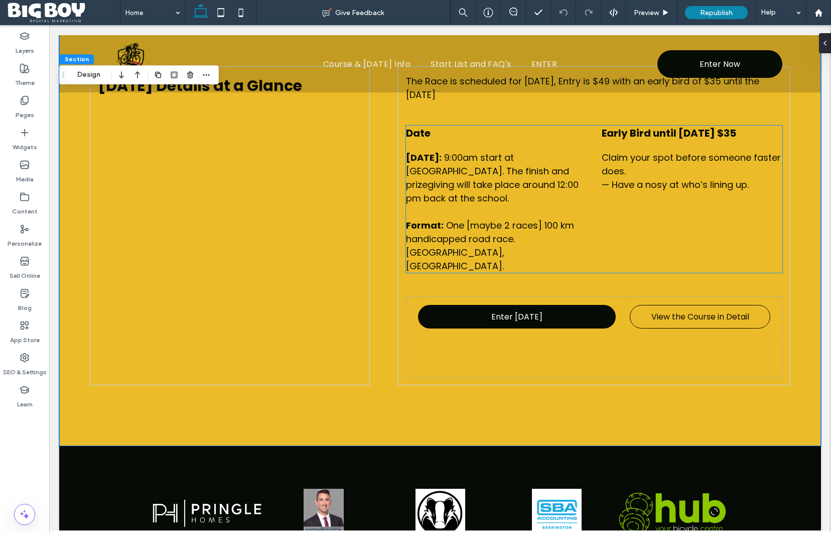
scroll to position [600, 0]
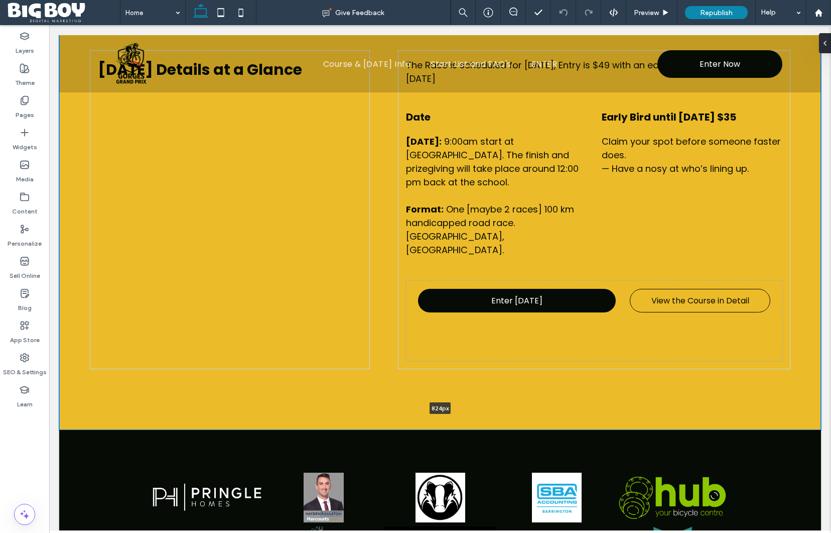
drag, startPoint x: 613, startPoint y: 421, endPoint x: 614, endPoint y: 402, distance: 19.1
click at [614, 402] on div "[DATE] Details at a Glance The Race is scheduled for [DATE], Entry is $49 with …" at bounding box center [440, 209] width 762 height 441
type input "***"
click at [614, 402] on div "[DATE] Details at a Glance The Race is scheduled for [DATE], Entry is $49 with …" at bounding box center [440, 209] width 762 height 441
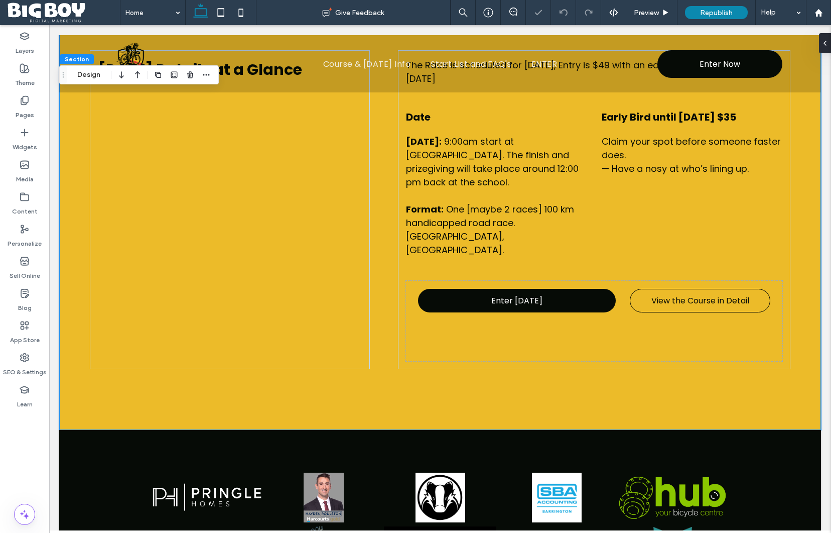
click at [614, 402] on div "[DATE] Details at a Glance The Race is scheduled for [DATE], Entry is $49 with …" at bounding box center [440, 209] width 762 height 441
click at [88, 76] on button "Design" at bounding box center [89, 75] width 36 height 12
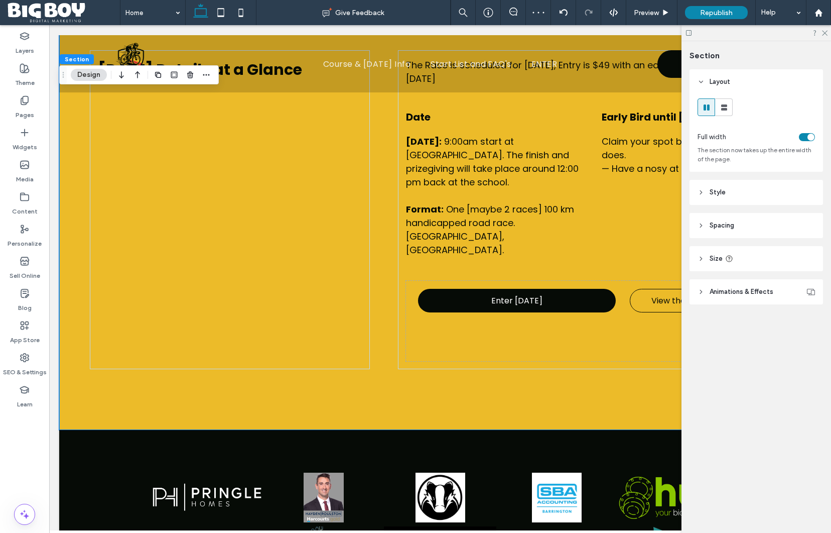
click at [724, 197] on span "Style" at bounding box center [718, 192] width 16 height 10
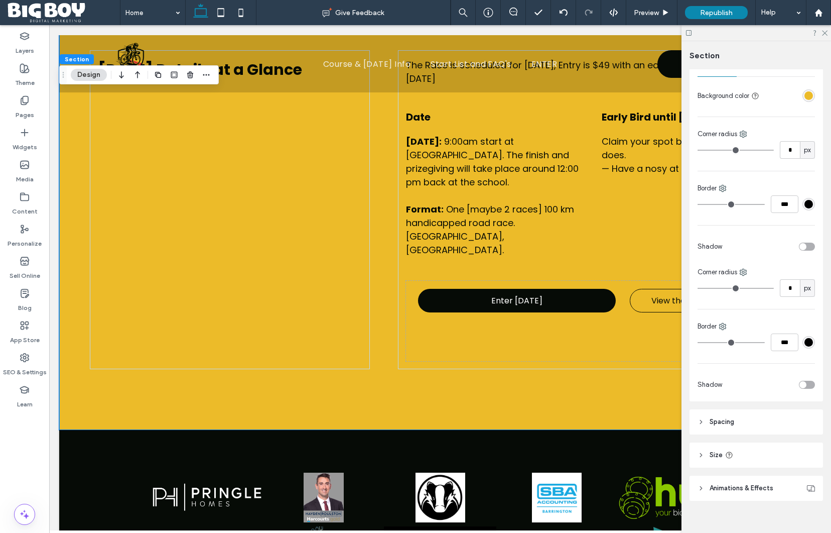
scroll to position [156, 0]
click at [728, 424] on span "Spacing" at bounding box center [722, 421] width 25 height 10
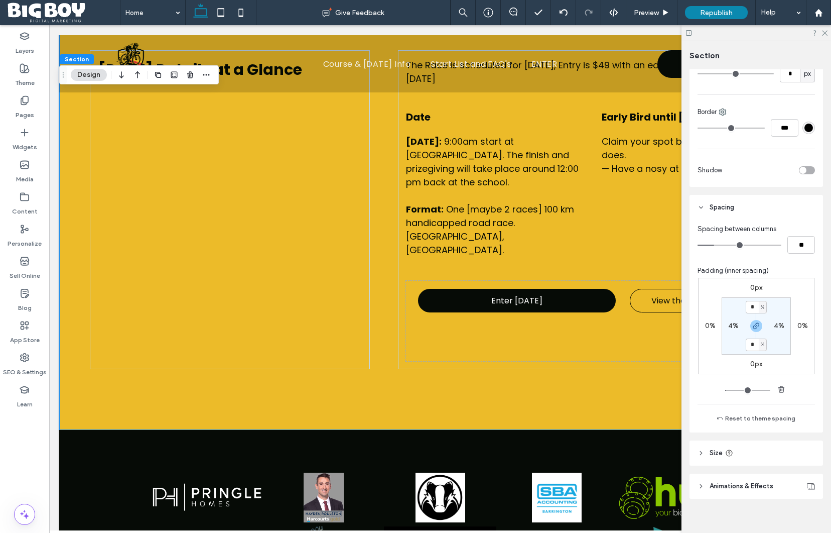
scroll to position [370, 0]
click at [751, 308] on input "*" at bounding box center [752, 306] width 13 height 13
type input "*"
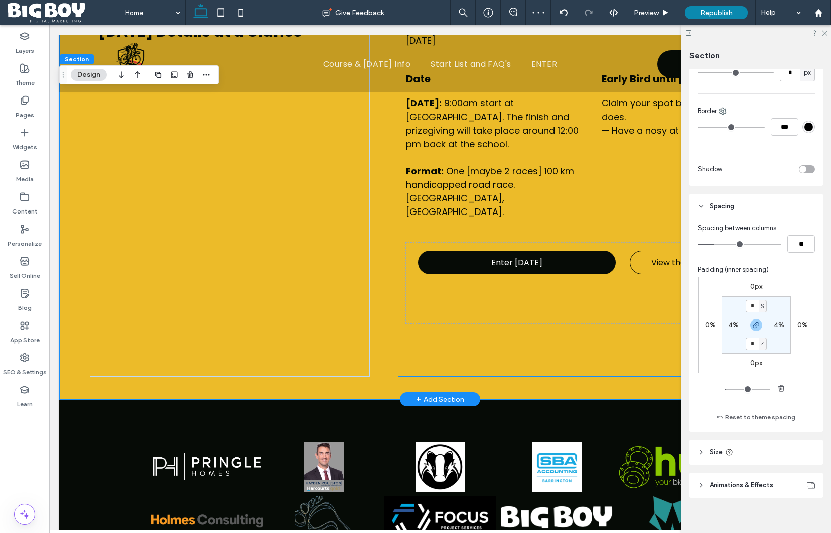
click at [609, 369] on div "The Race is scheduled for [DATE], Entry is $49 with an early bird of $35 until …" at bounding box center [594, 194] width 393 height 365
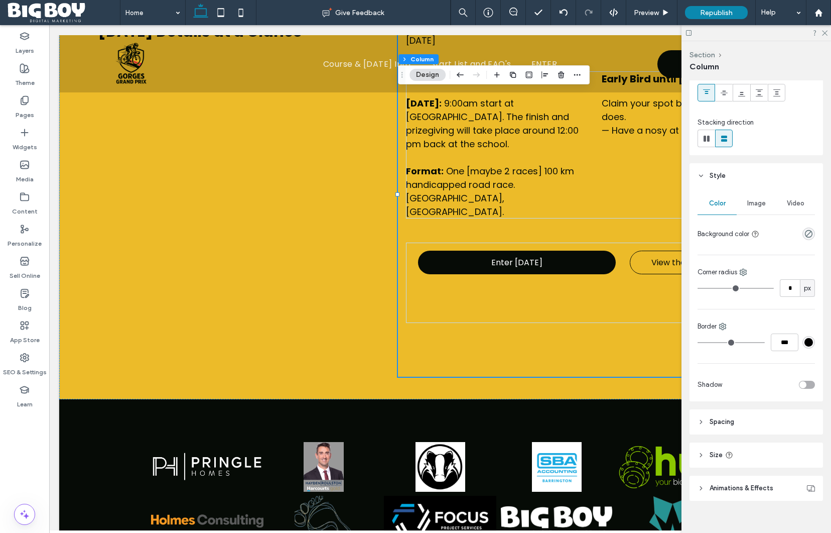
scroll to position [97, 0]
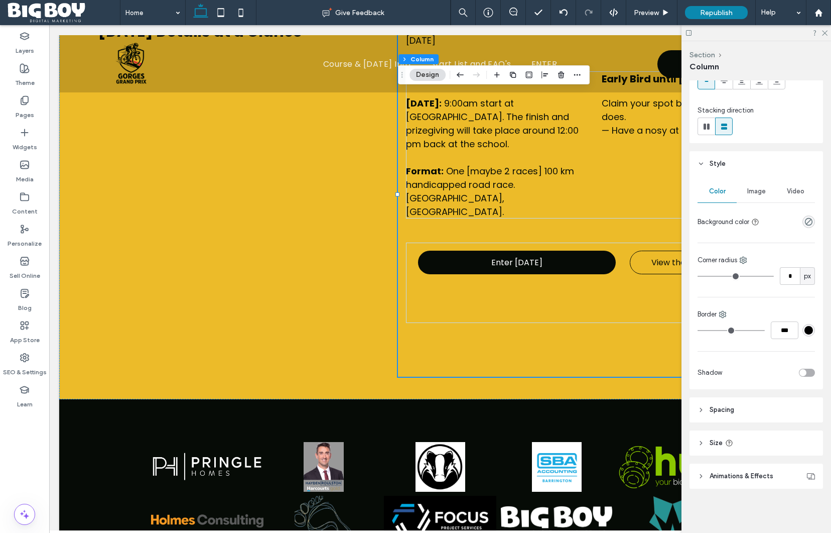
click at [753, 413] on header "Spacing" at bounding box center [757, 409] width 134 height 25
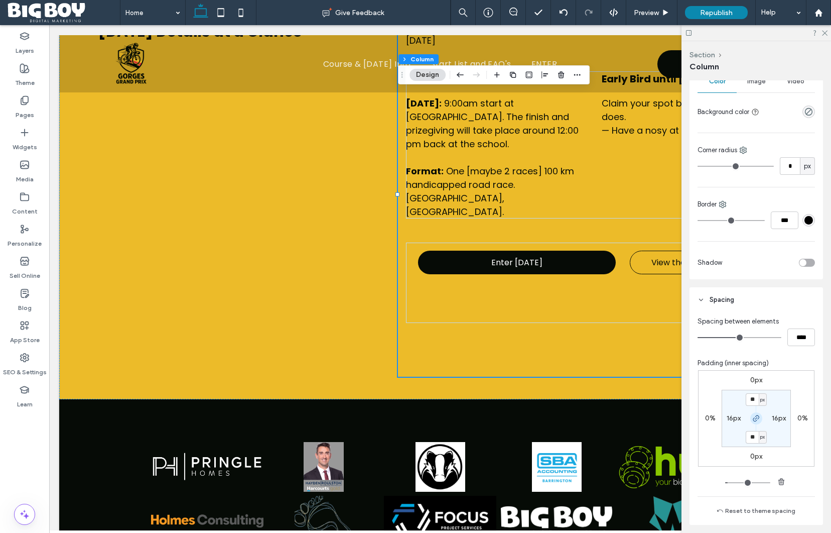
scroll to position [208, 0]
click at [751, 399] on input "**" at bounding box center [752, 398] width 13 height 13
type input "*"
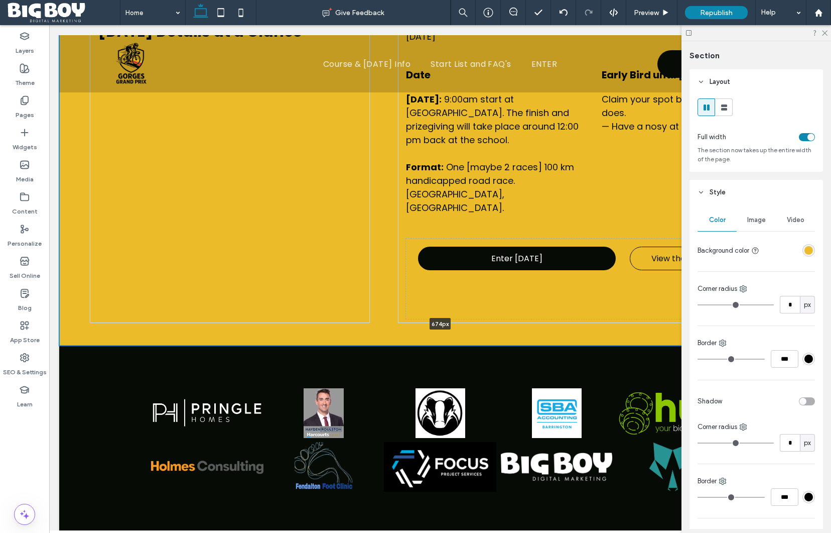
drag, startPoint x: 606, startPoint y: 399, endPoint x: 608, endPoint y: 328, distance: 70.3
click at [608, 328] on div "[DATE] Details at a Glance The Race is scheduled for [DATE], Entry is $49 with …" at bounding box center [440, 167] width 762 height 357
type input "***"
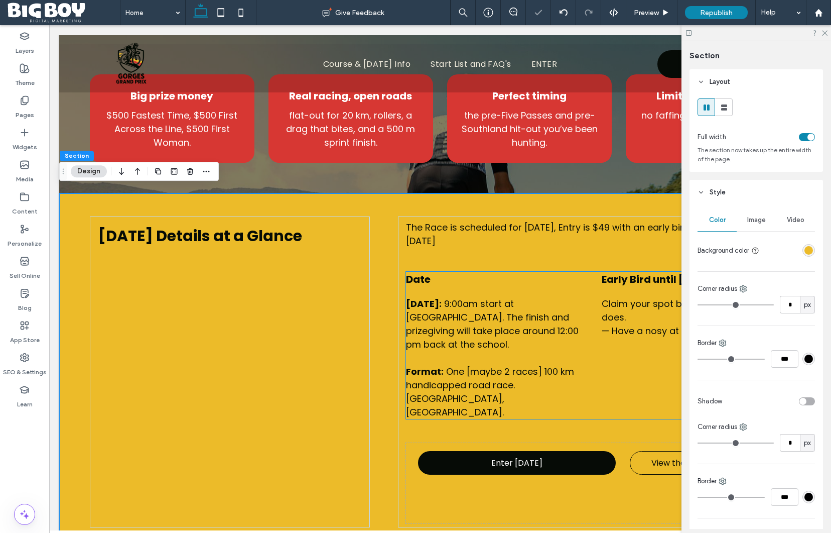
scroll to position [389, 0]
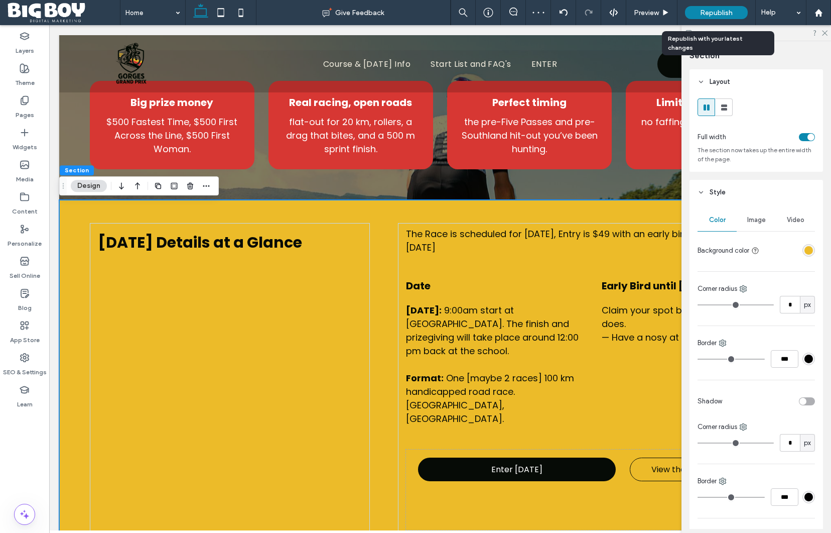
click at [716, 10] on span "Republish" at bounding box center [716, 13] width 33 height 9
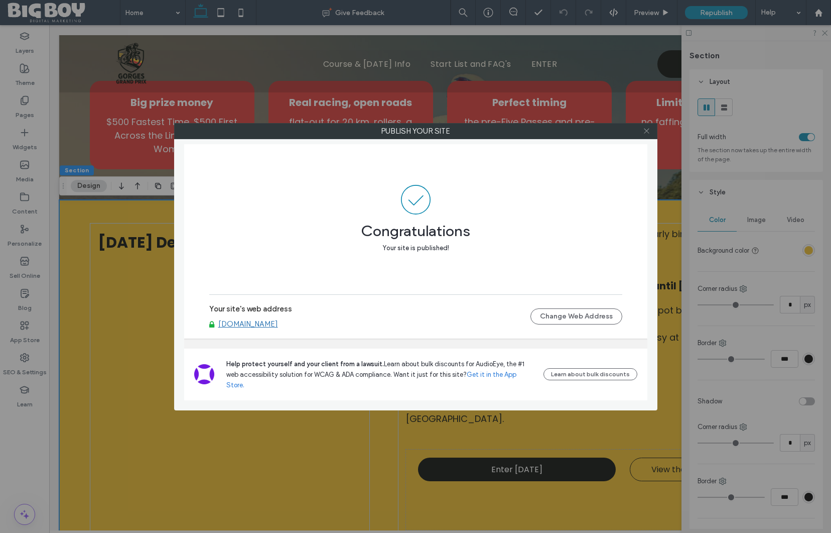
click at [648, 132] on use at bounding box center [646, 131] width 5 height 5
